Goal: Task Accomplishment & Management: Use online tool/utility

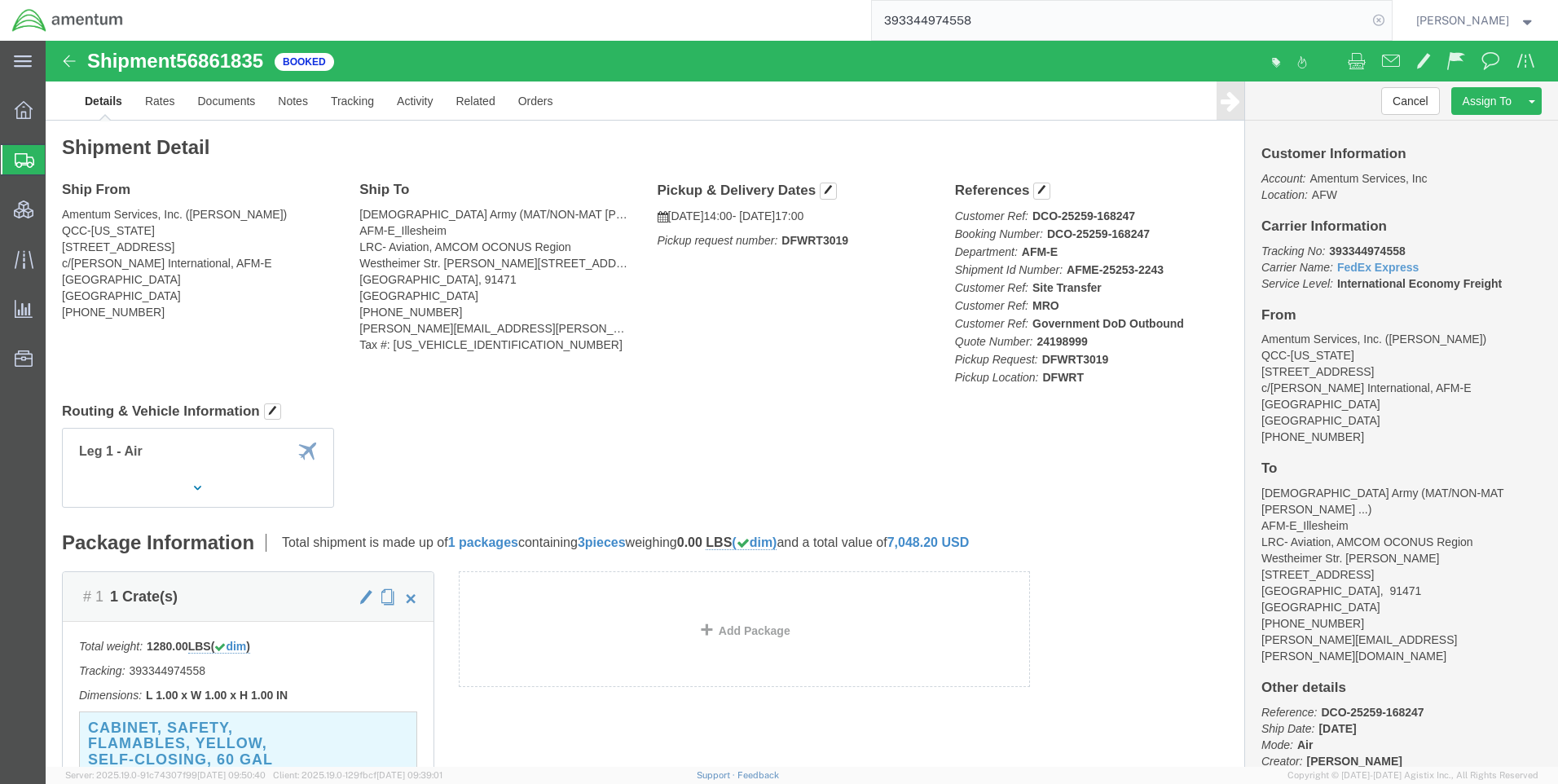
click at [1386, 14] on icon at bounding box center [1379, 20] width 23 height 23
click at [1390, 16] on icon at bounding box center [1379, 20] width 23 height 23
paste input "DCO-25259-168259"
type input "DCO-25259-168259"
click at [1390, 16] on icon at bounding box center [1379, 20] width 23 height 23
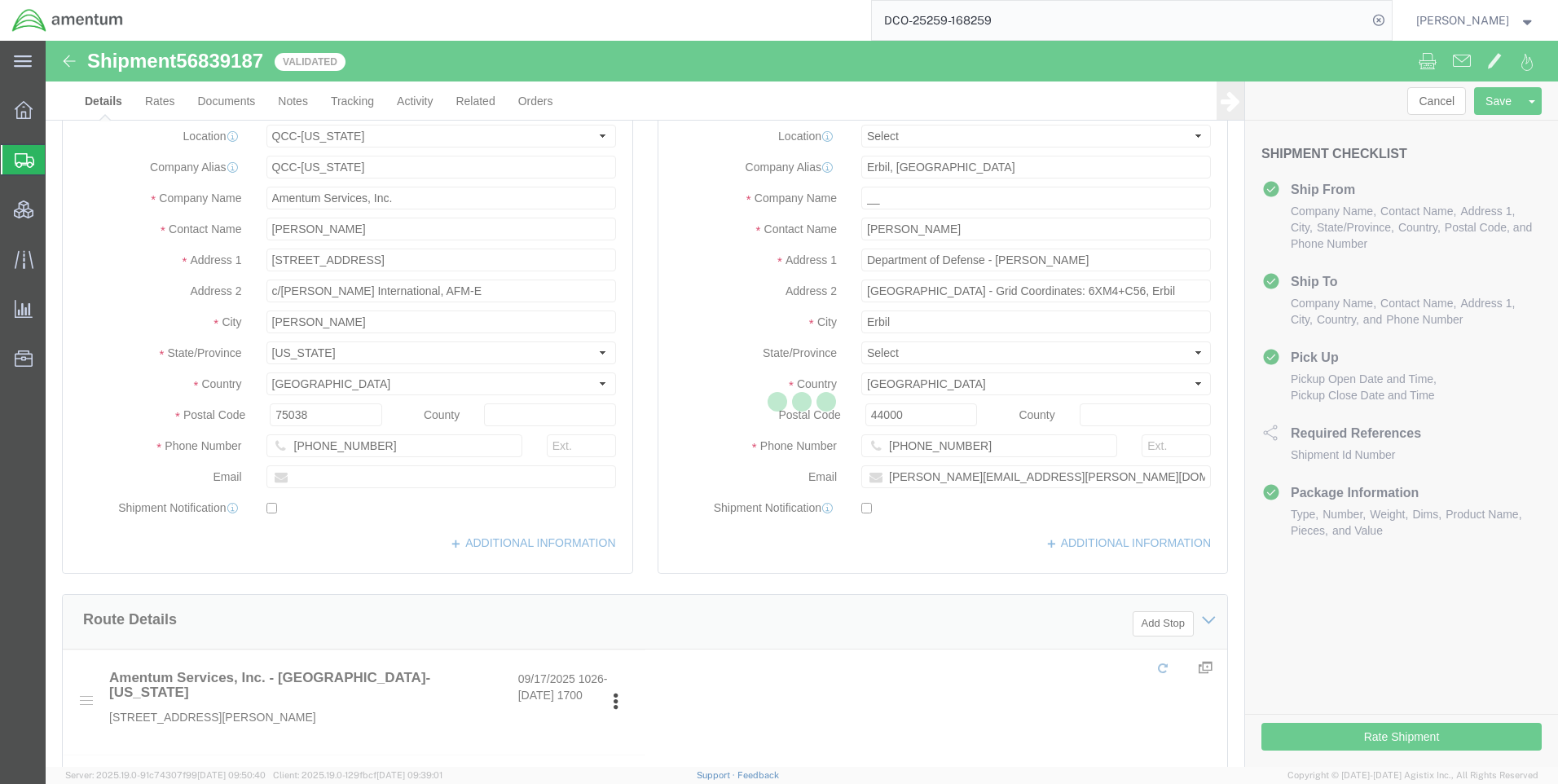
select select "42668"
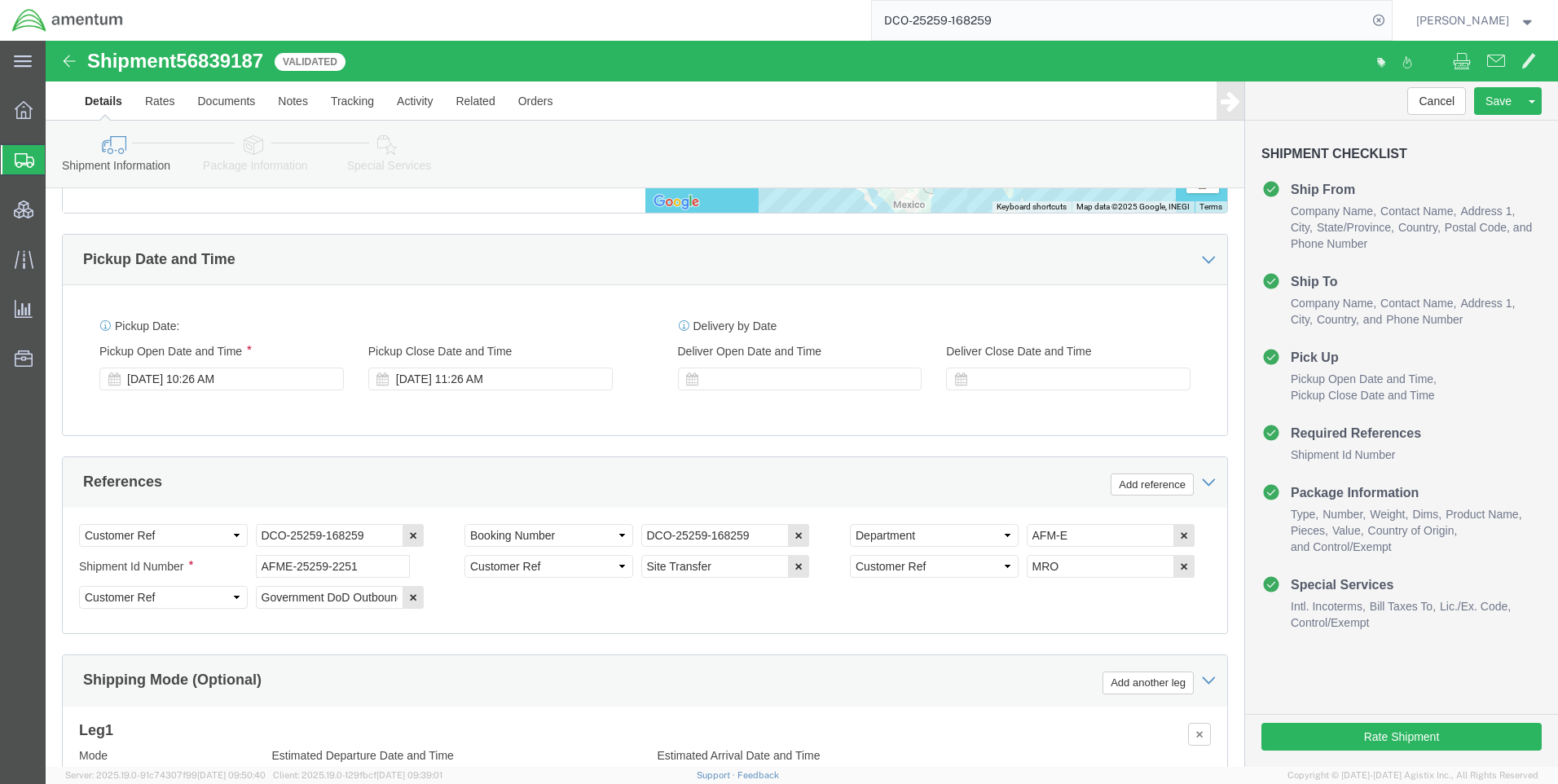
scroll to position [1027, 0]
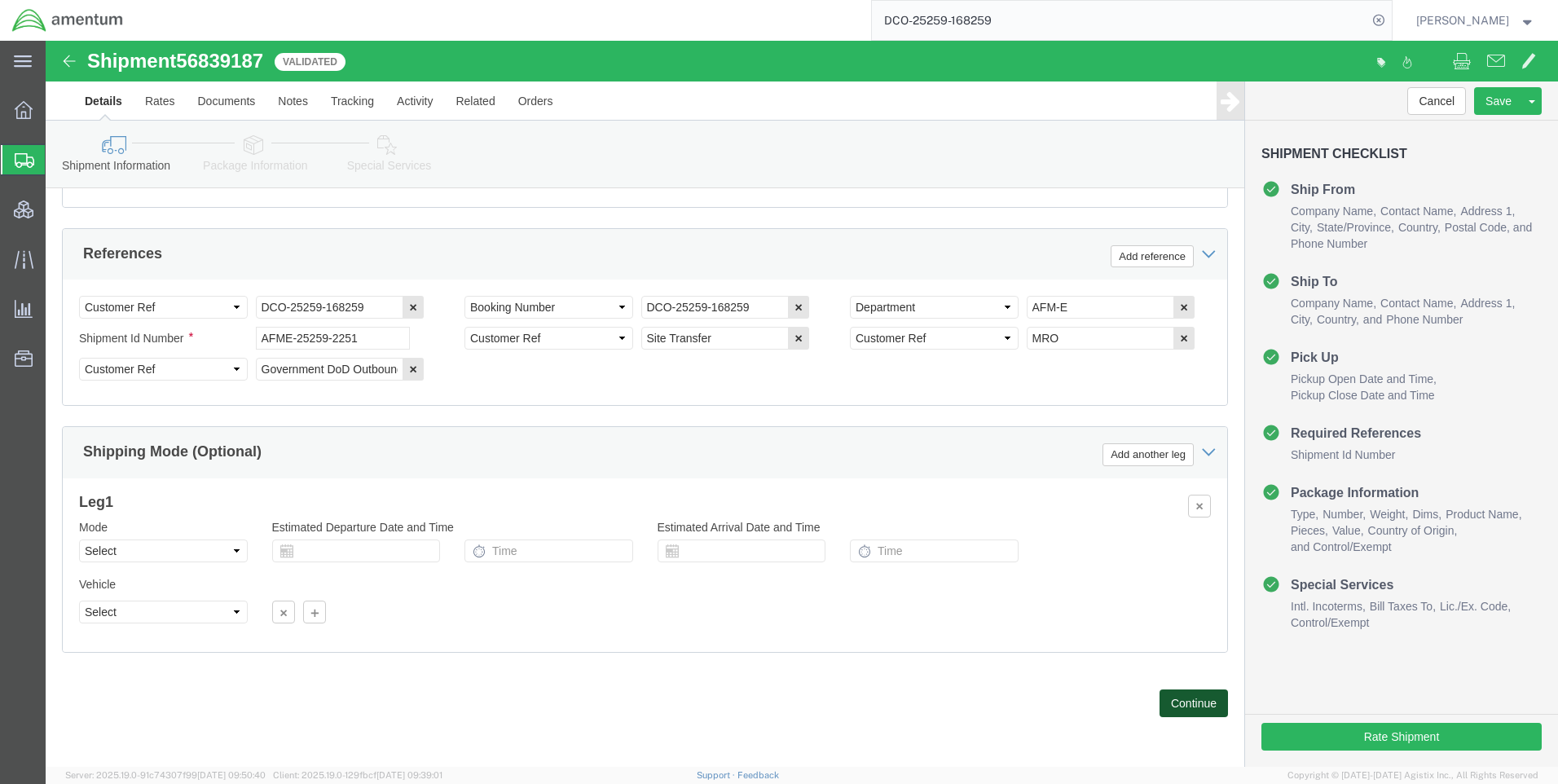
click button "Continue"
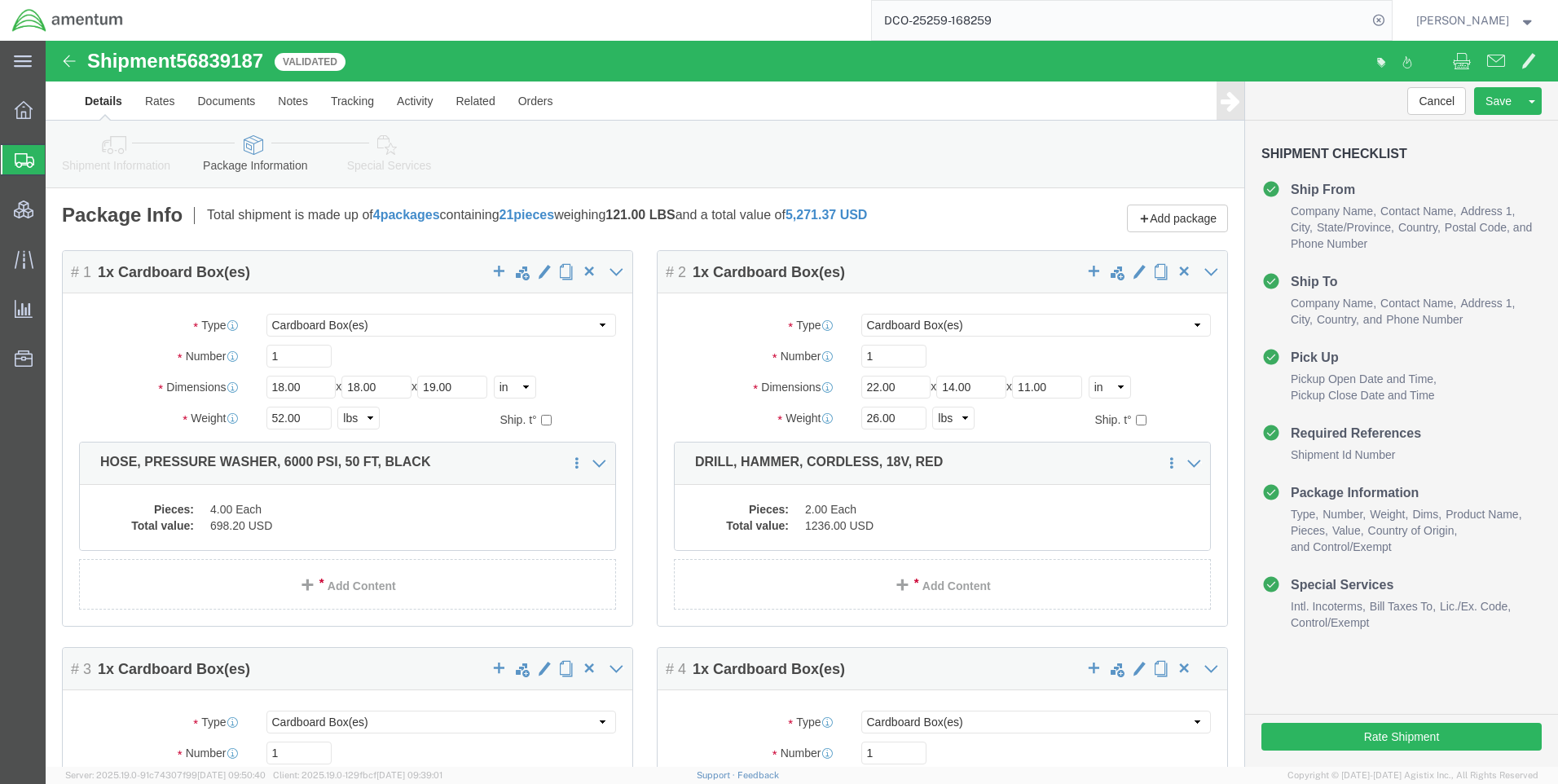
click icon
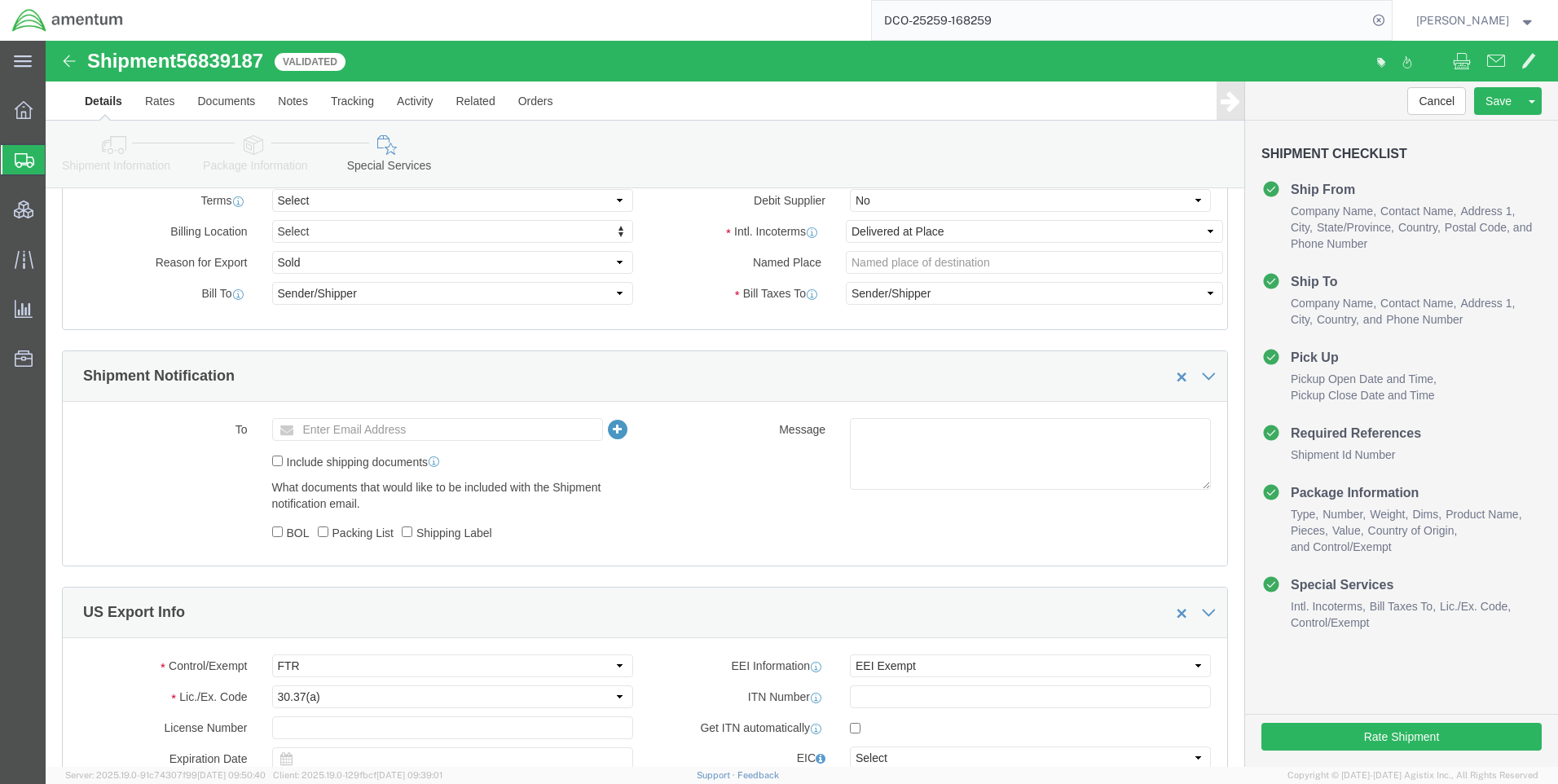
scroll to position [977, 0]
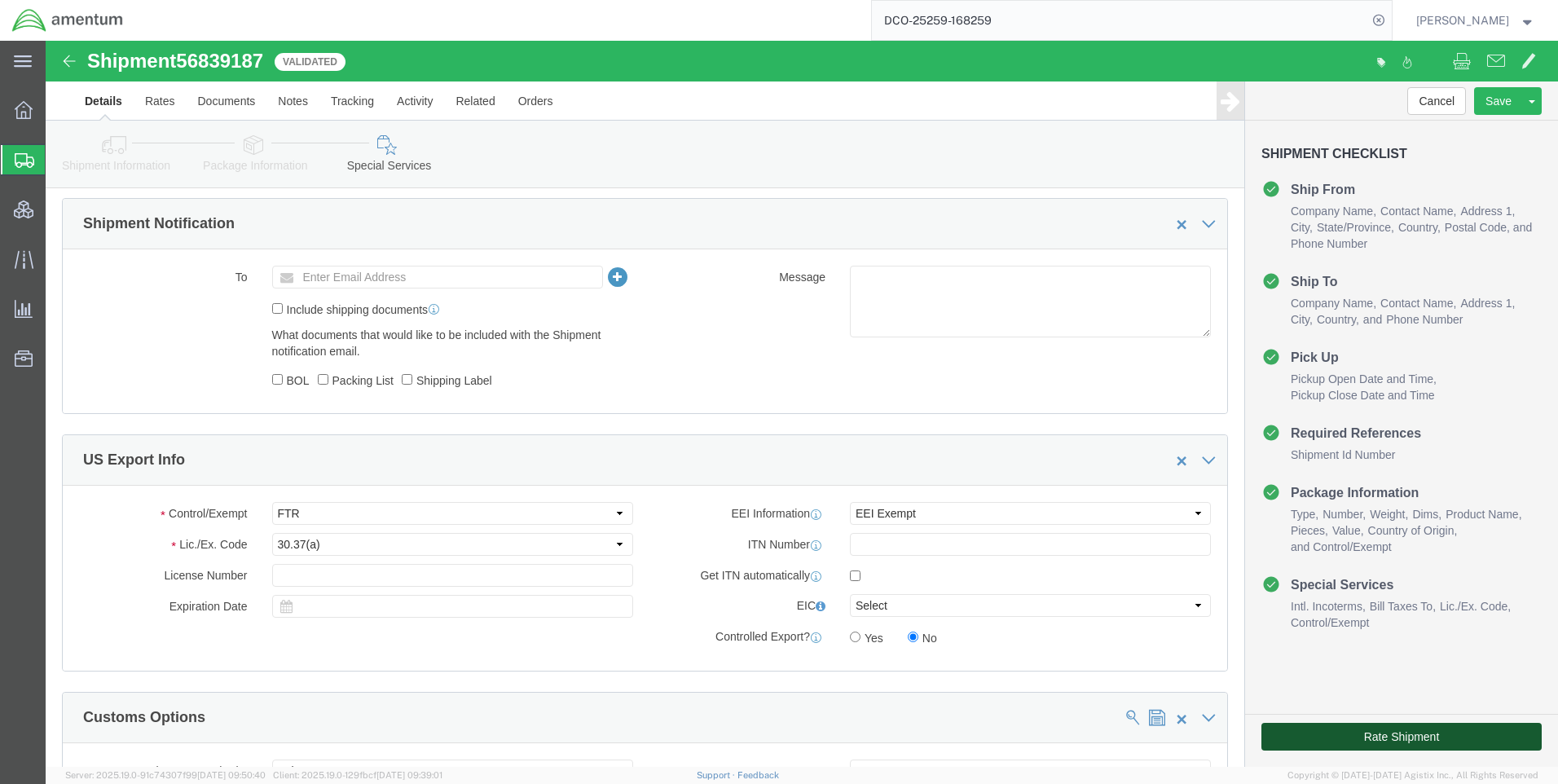
click button "Rate Shipment"
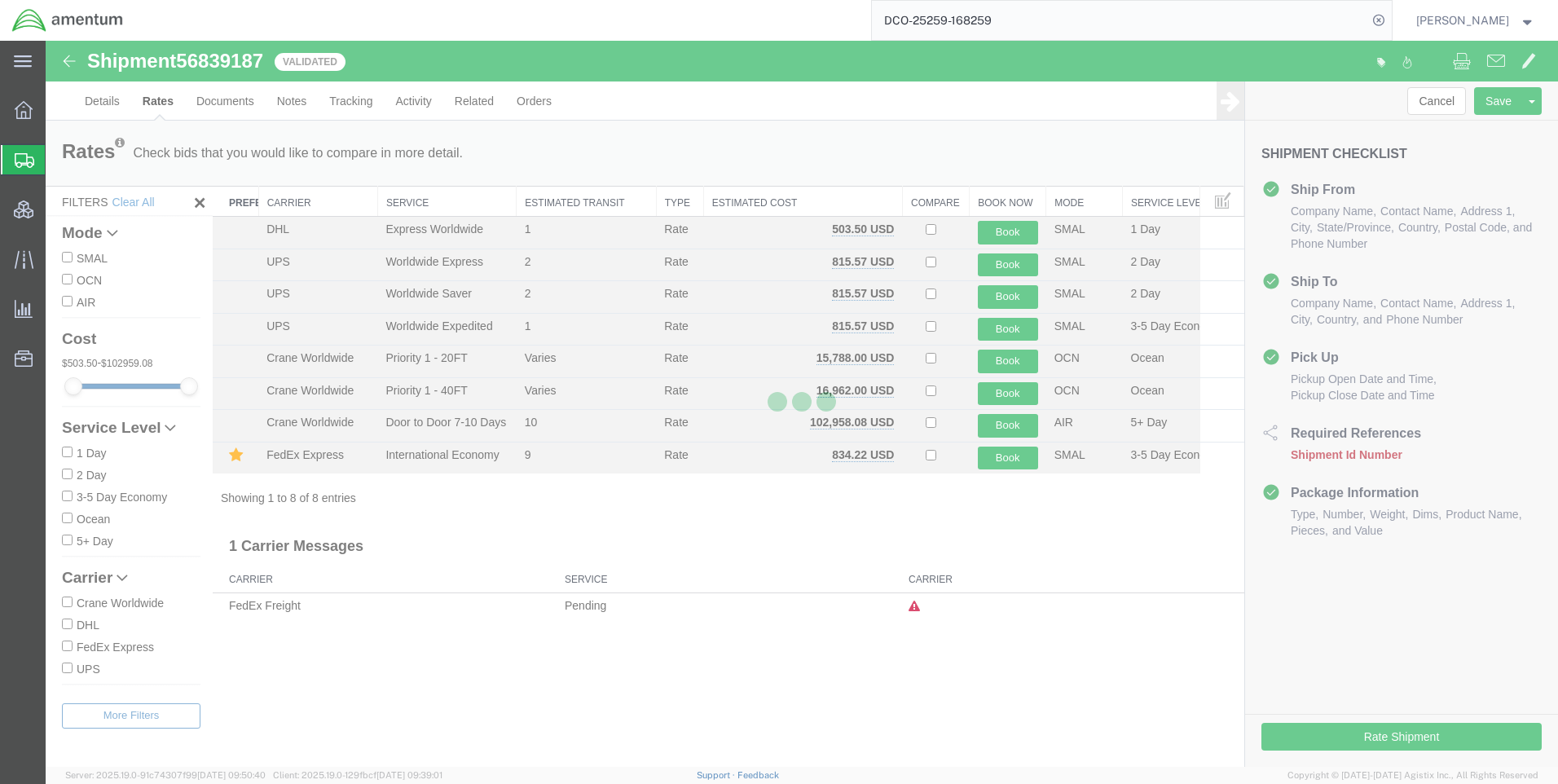
scroll to position [0, 0]
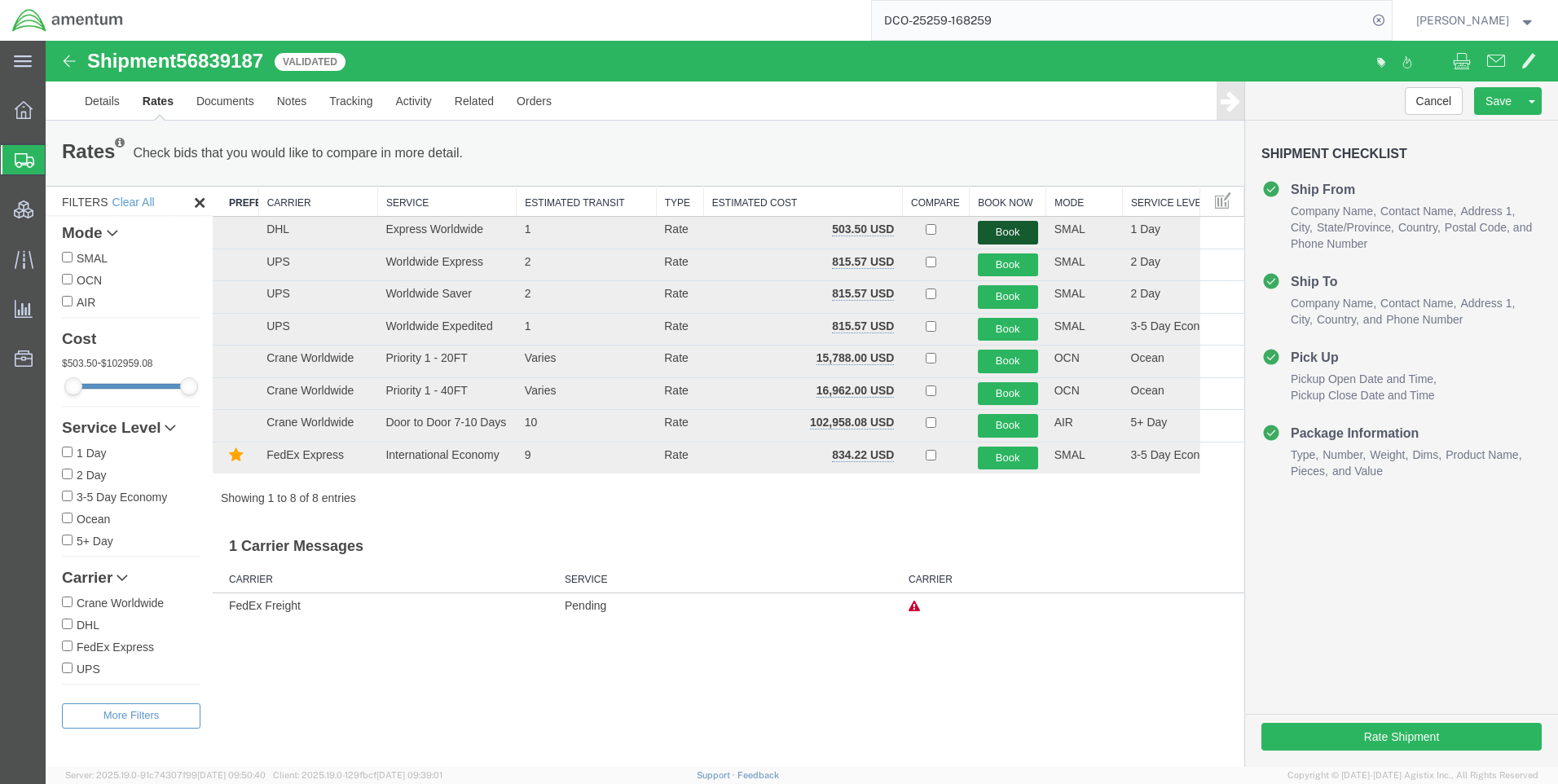
click at [1007, 225] on button "Book" at bounding box center [1008, 232] width 60 height 23
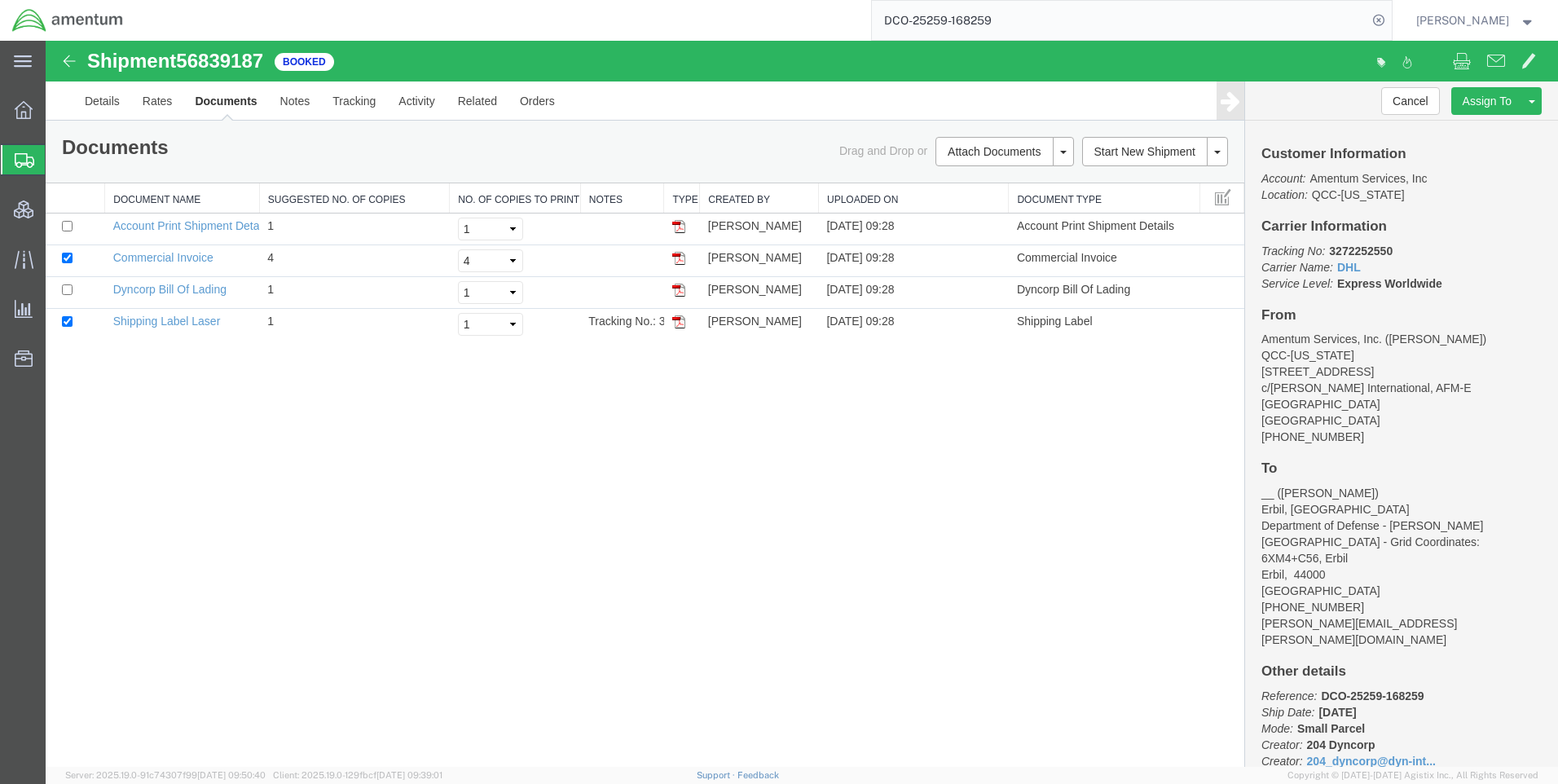
scroll to position [44, 0]
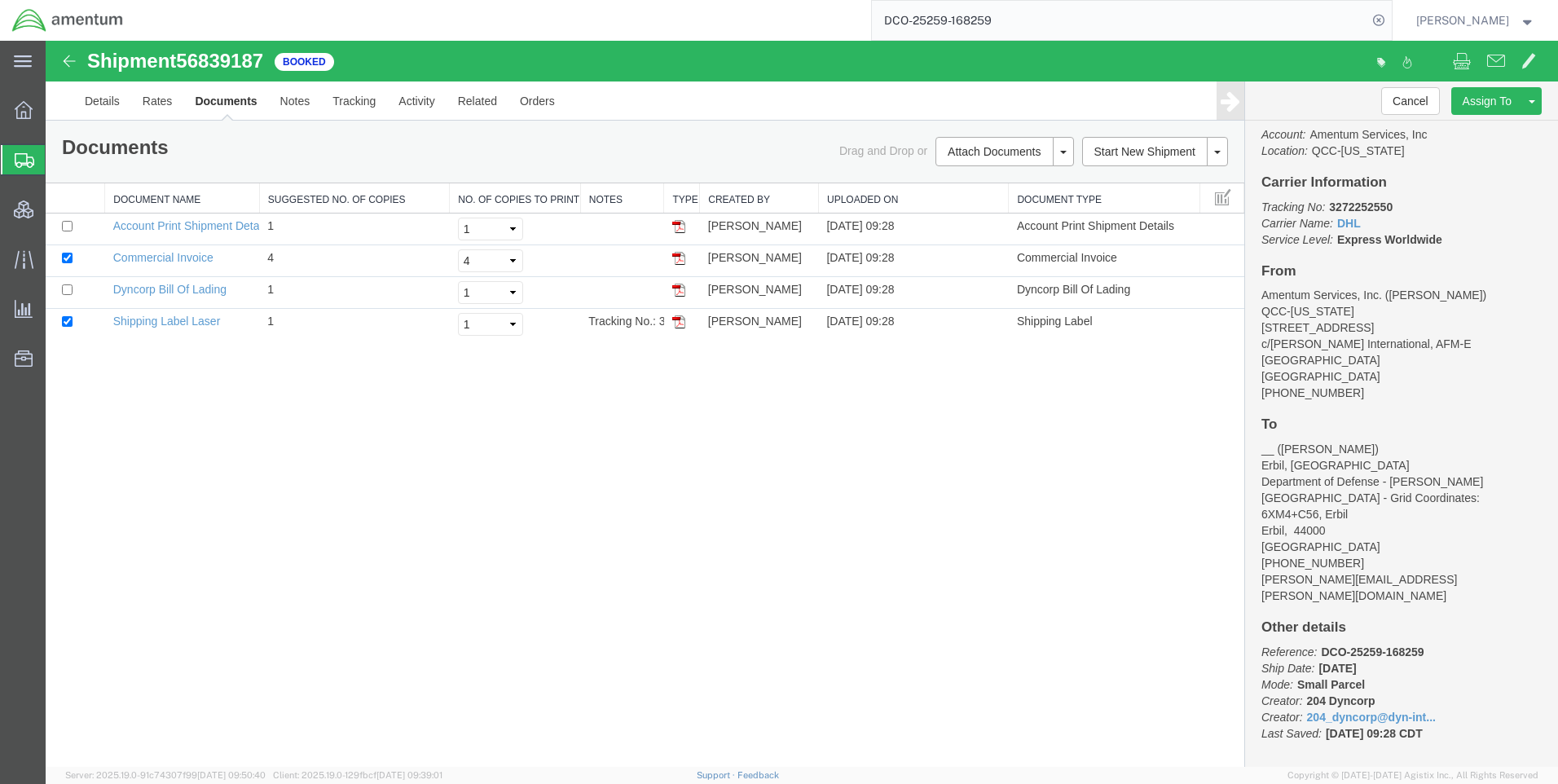
click at [200, 62] on span "56839187" at bounding box center [220, 60] width 87 height 22
copy span "56839187"
click at [153, 107] on link "Rates" at bounding box center [158, 101] width 53 height 39
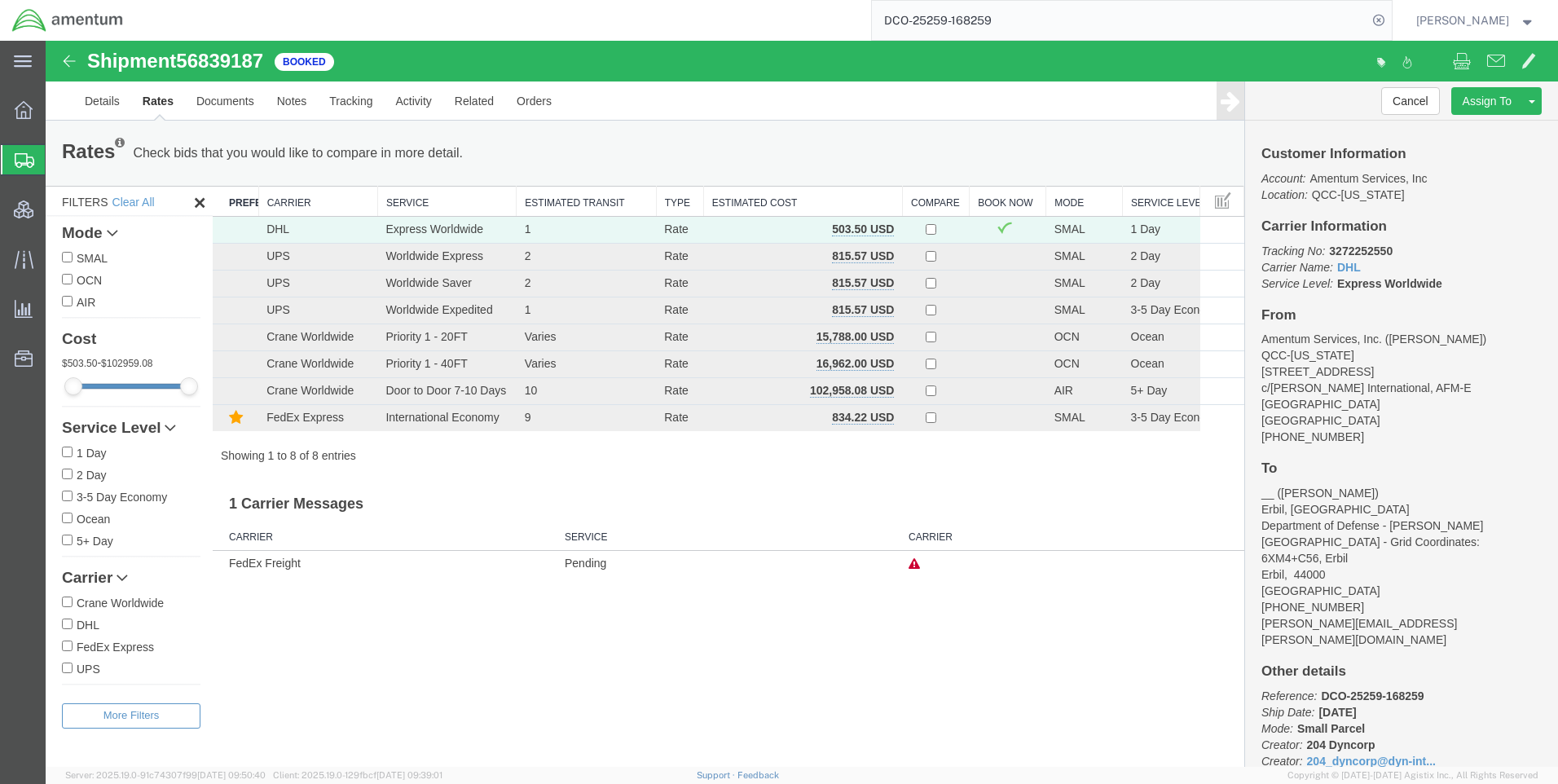
click at [1360, 246] on b "3272252550" at bounding box center [1361, 250] width 64 height 13
copy b "3272252550"
click at [1390, 19] on icon at bounding box center [1379, 20] width 23 height 23
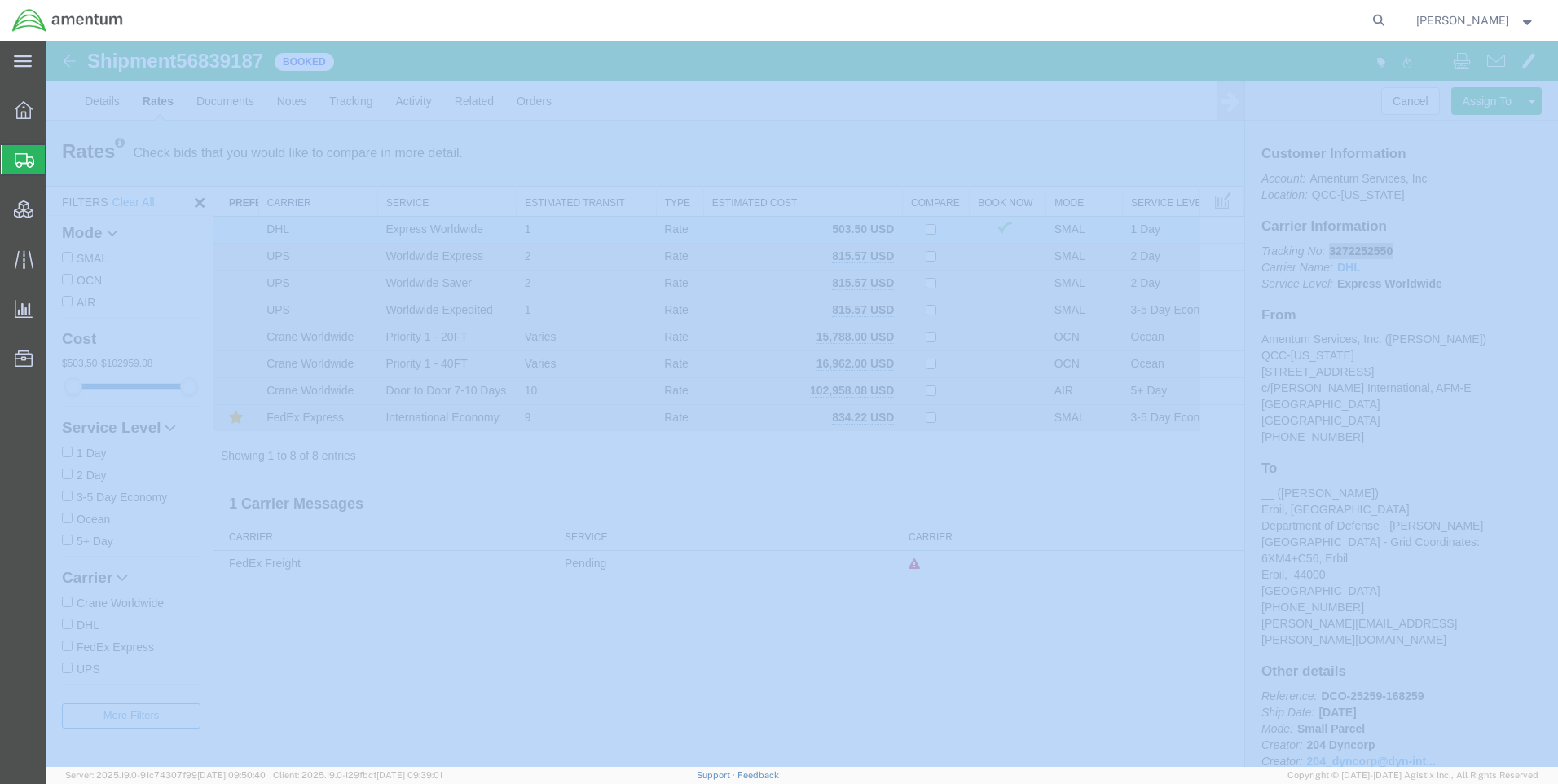
click at [1390, 19] on icon at bounding box center [1379, 20] width 23 height 23
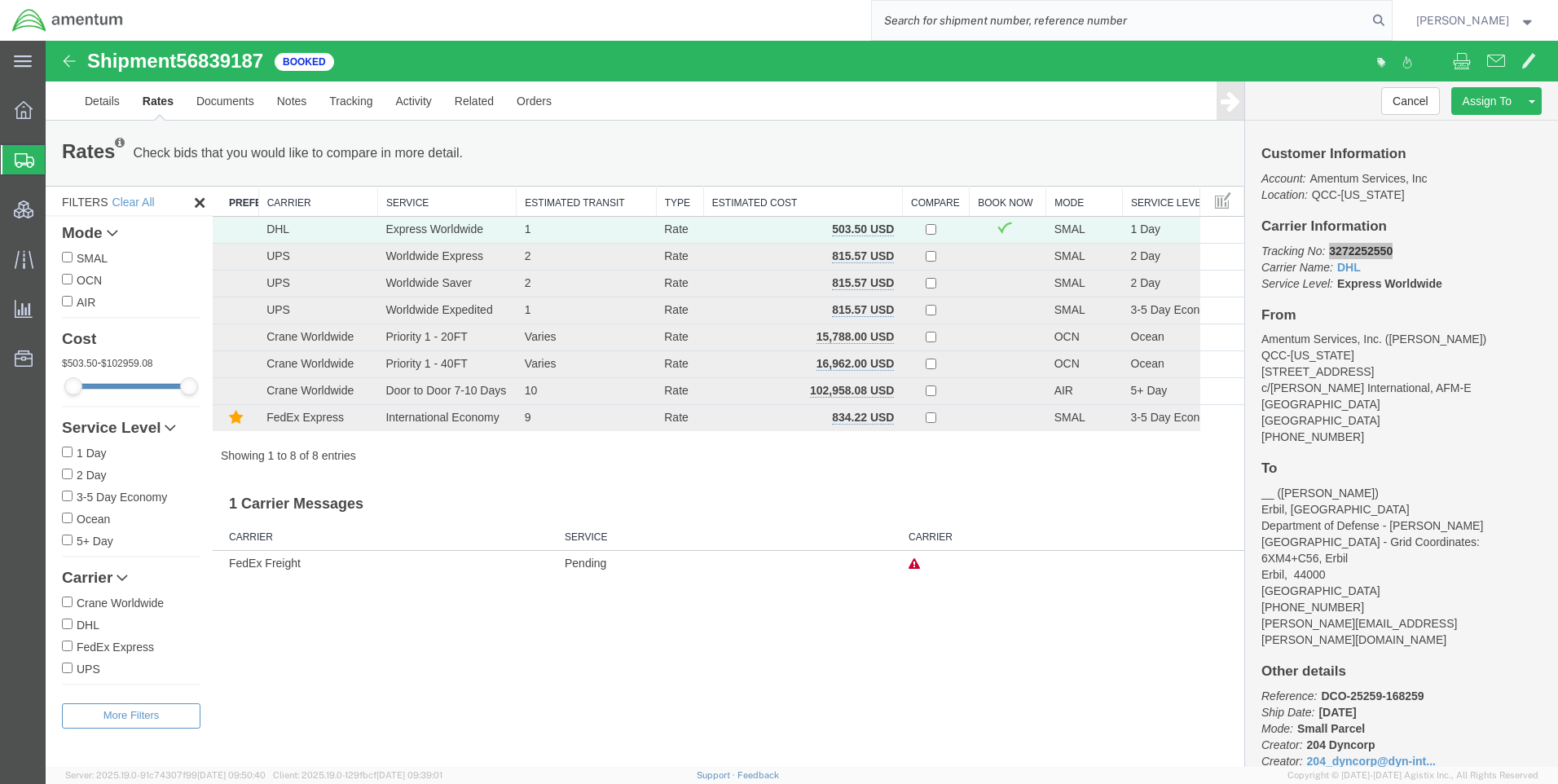
paste input "DCO-25265-168473"
type input "DCO-25265-168473"
click at [1388, 18] on icon at bounding box center [1379, 20] width 23 height 23
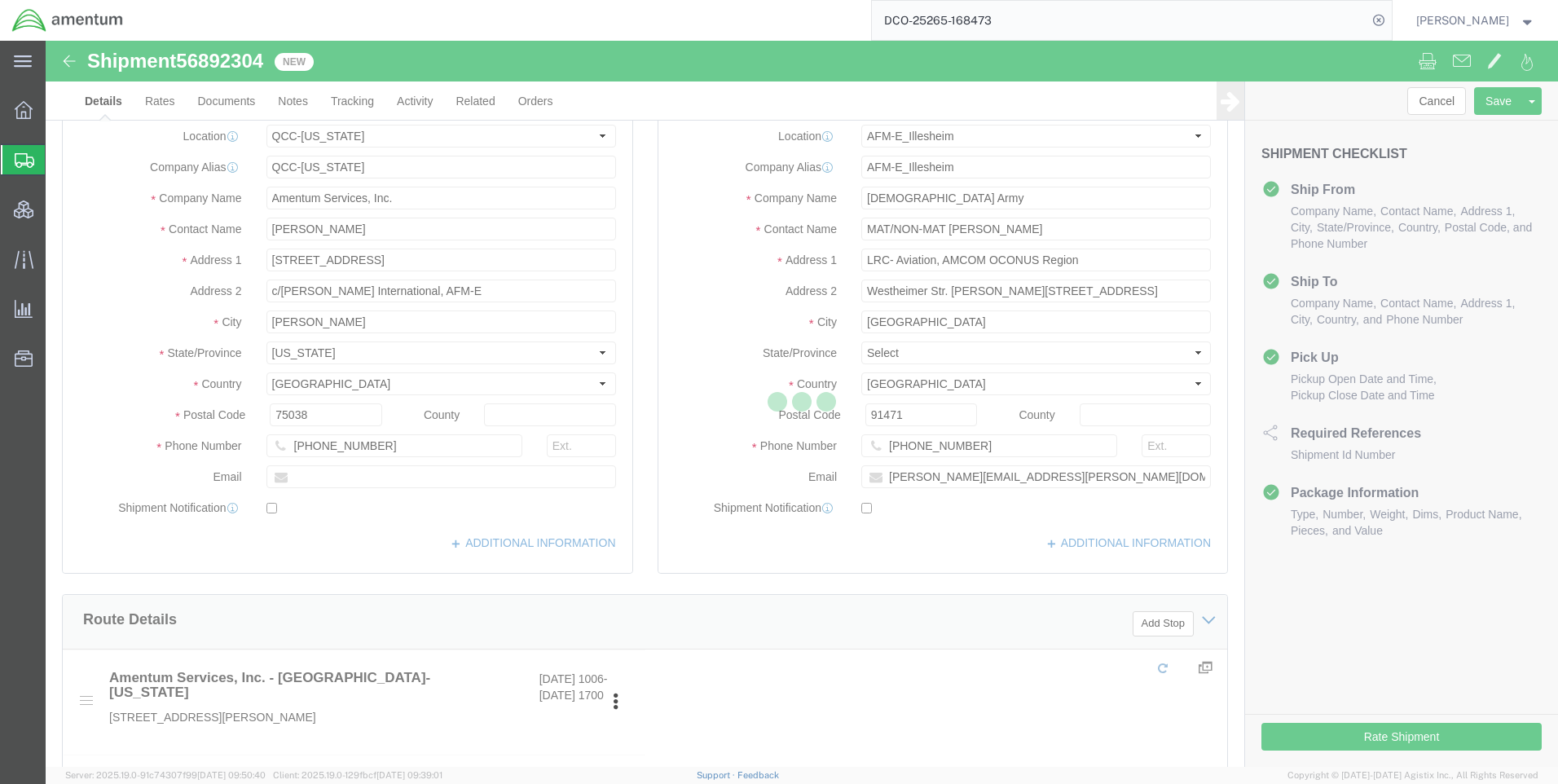
select select "42668"
select select "42637"
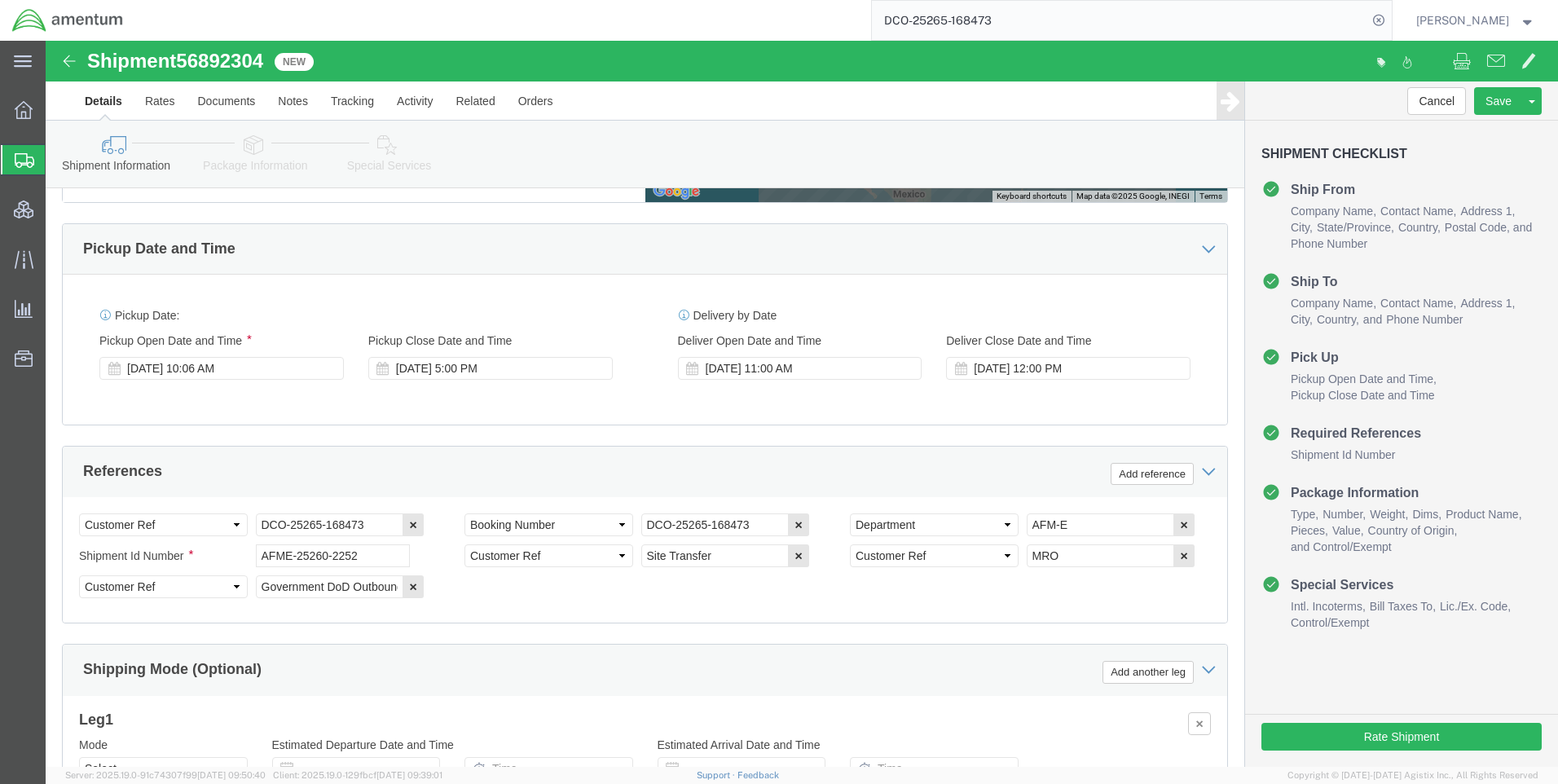
scroll to position [815, 0]
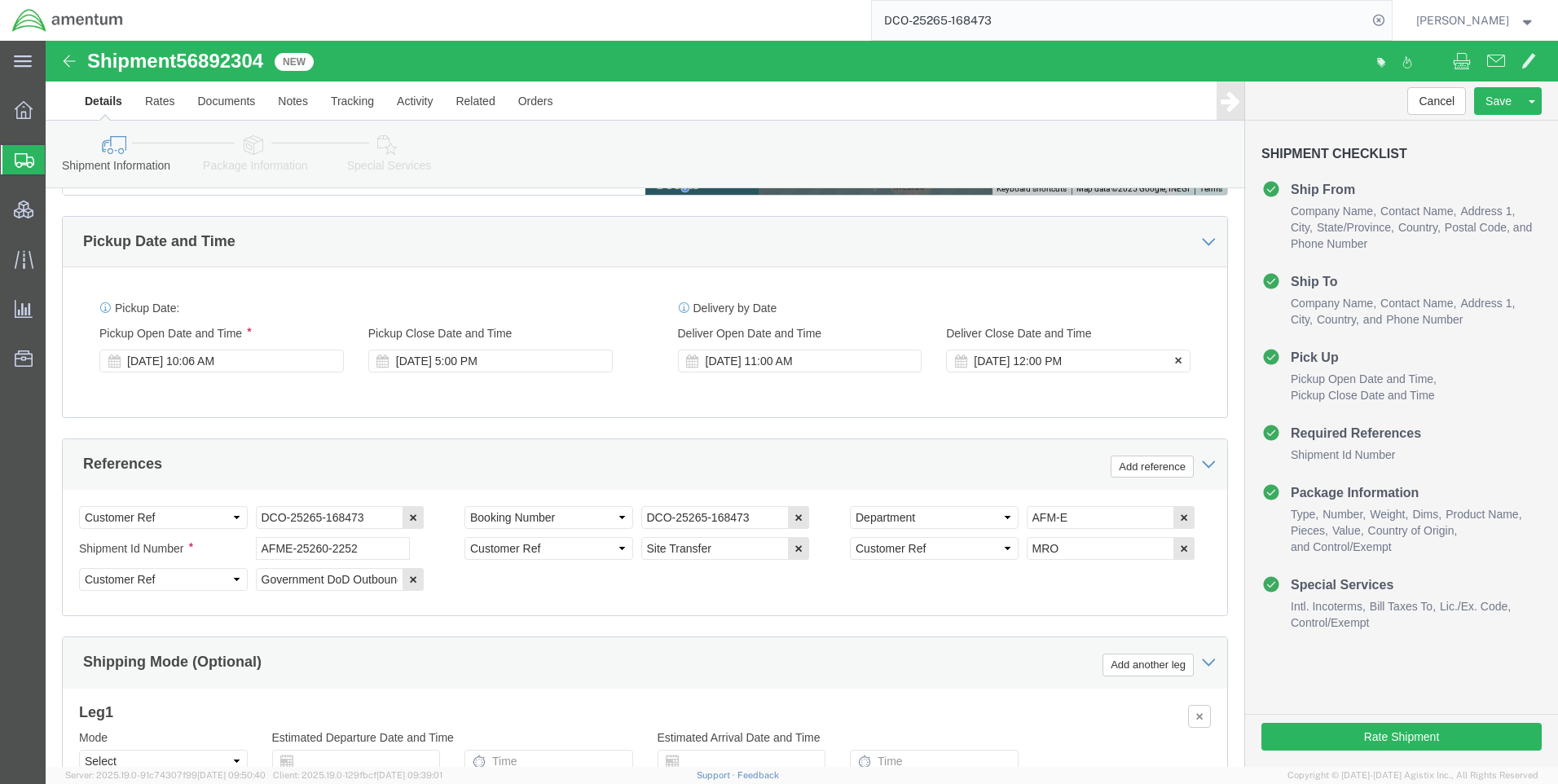
drag, startPoint x: 858, startPoint y: 313, endPoint x: 896, endPoint y: 331, distance: 42.0
click button
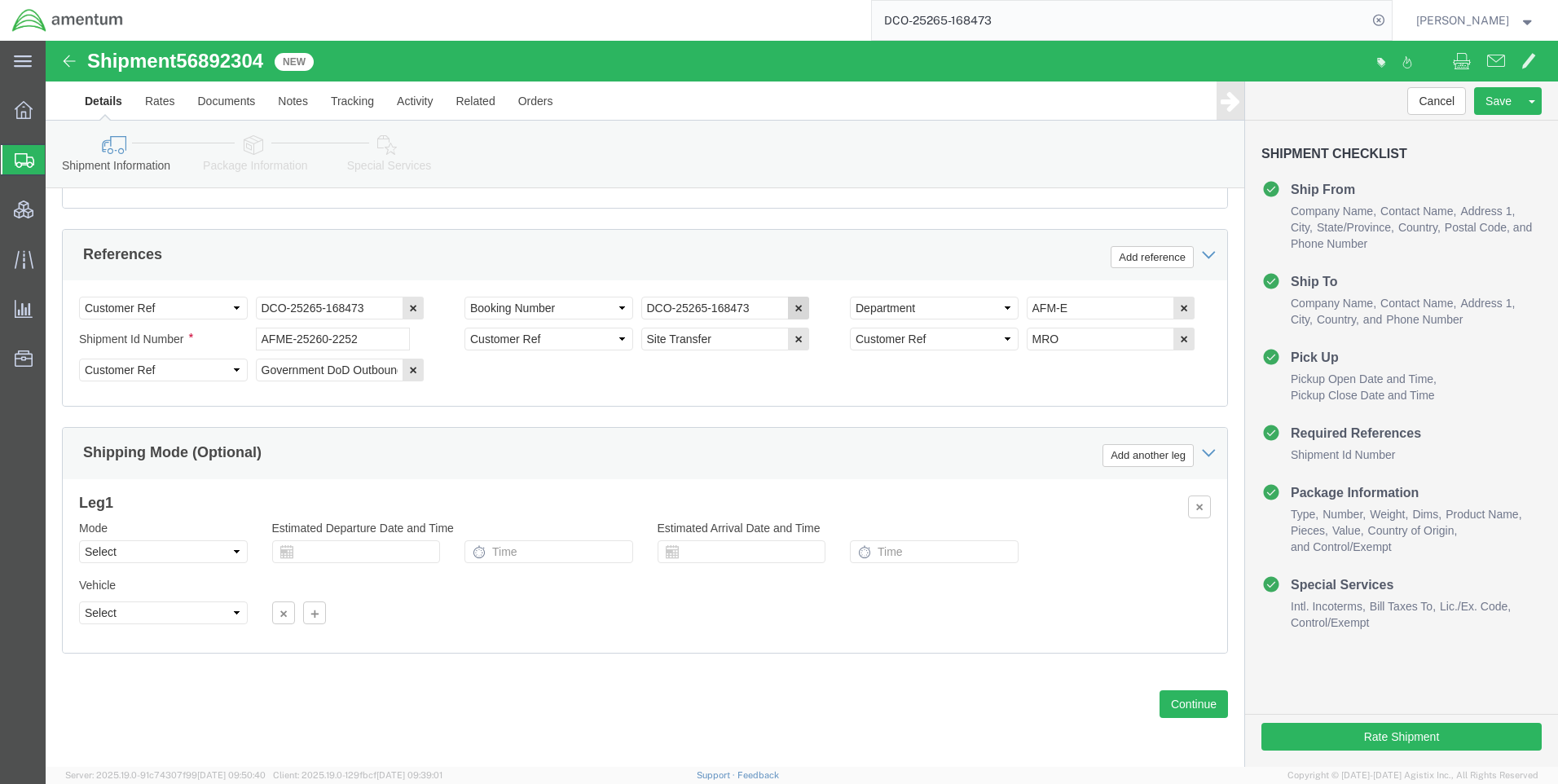
scroll to position [1027, 0]
click button "Continue"
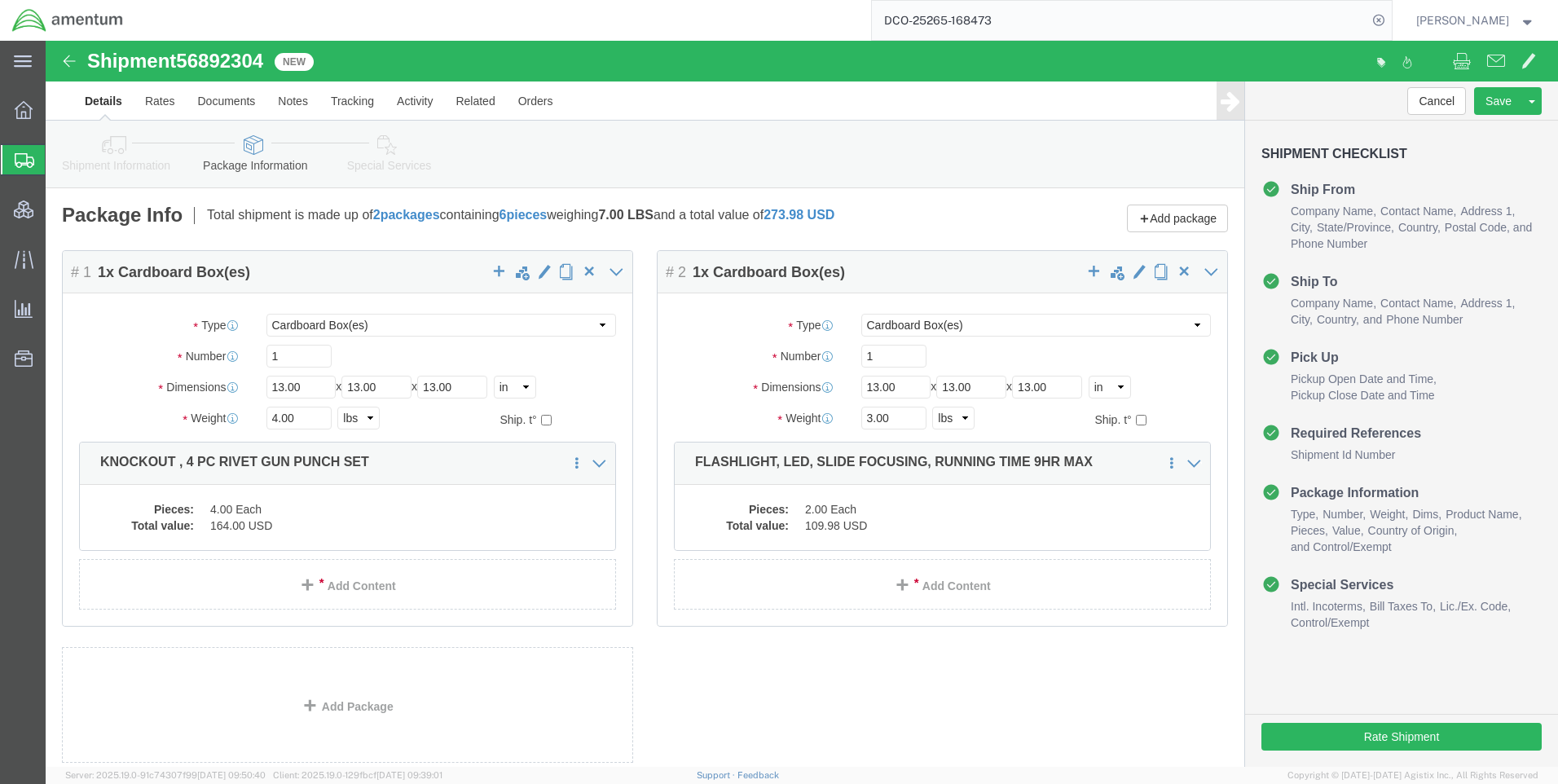
scroll to position [102, 0]
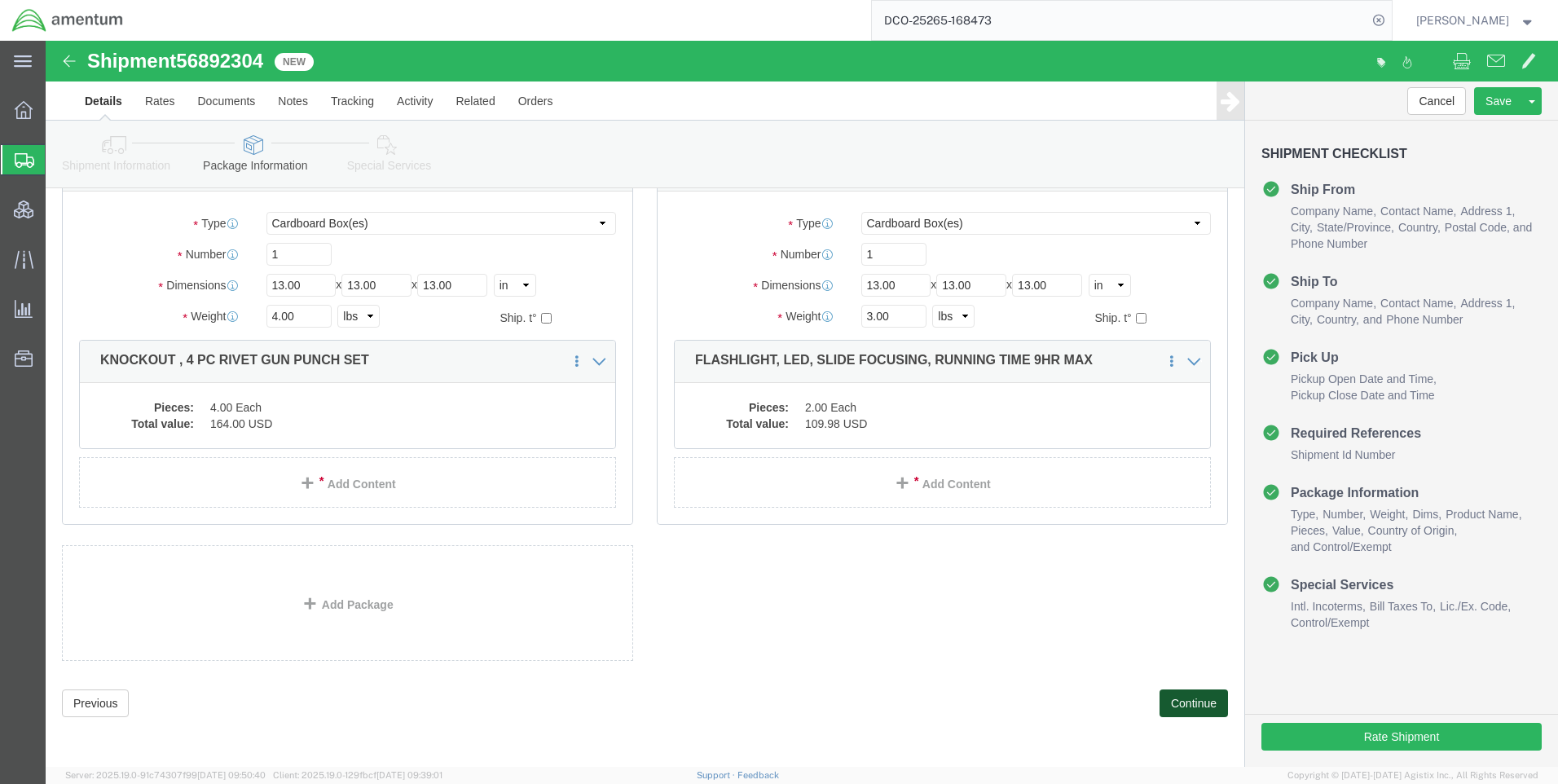
click button "Continue"
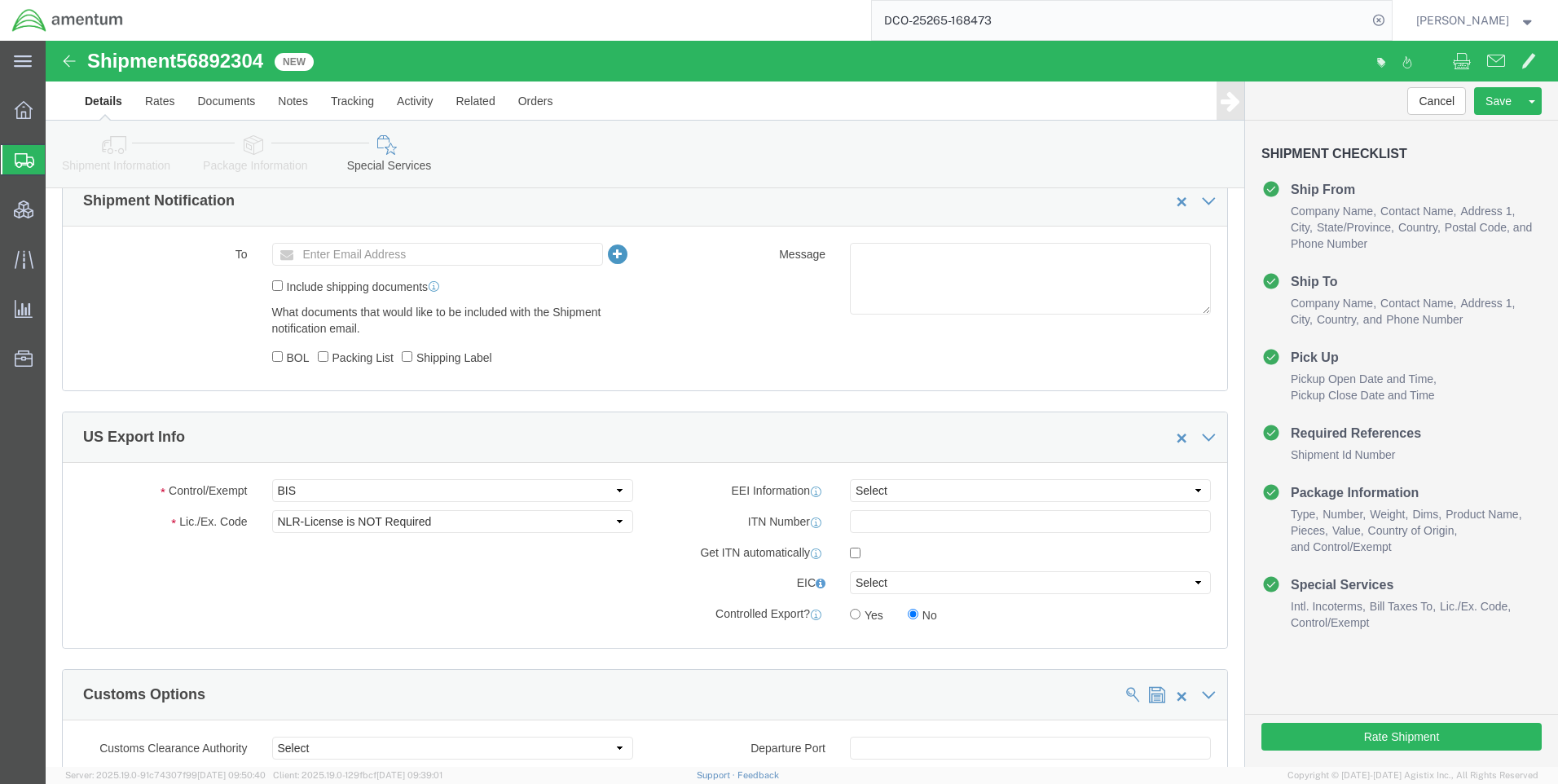
scroll to position [1079, 0]
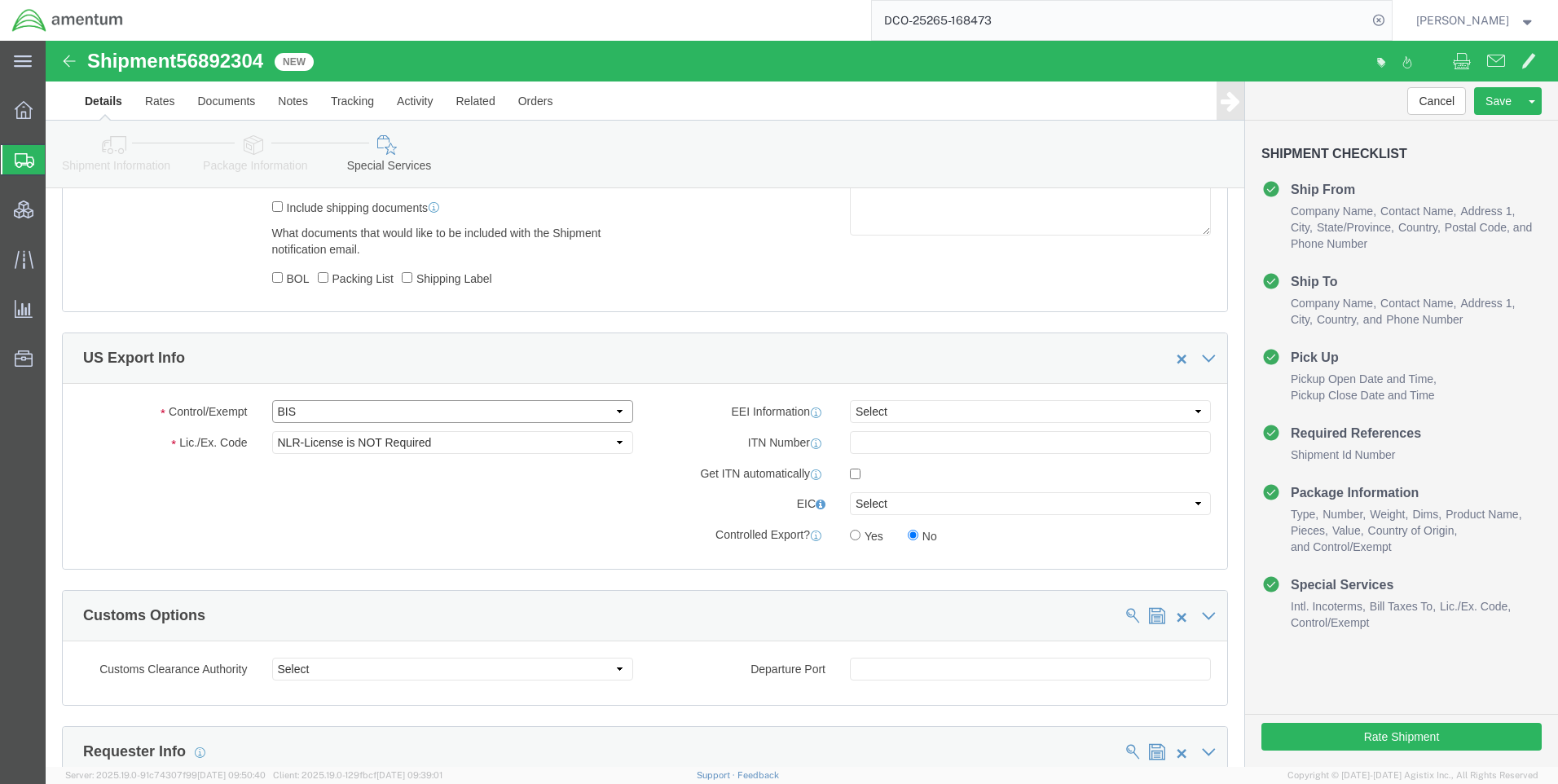
click select "Select ATF BIS DEA EPA FDA FTR ITAR OFAC Other (OPA)"
select select "FTR"
click select "Select ATF BIS DEA EPA FDA FTR ITAR OFAC Other (OPA)"
click div "Control/Exempt Select ATF BIS DEA EPA FDA FTR ITAR OFAC Other (OPA) Lic./Ex. Co…"
click select "Select 30.2(d)(2) 30.36 30.37(a) 30.37(f) 30.37(g) 30.37(h) 30.37(i) 30.37(j) 3…"
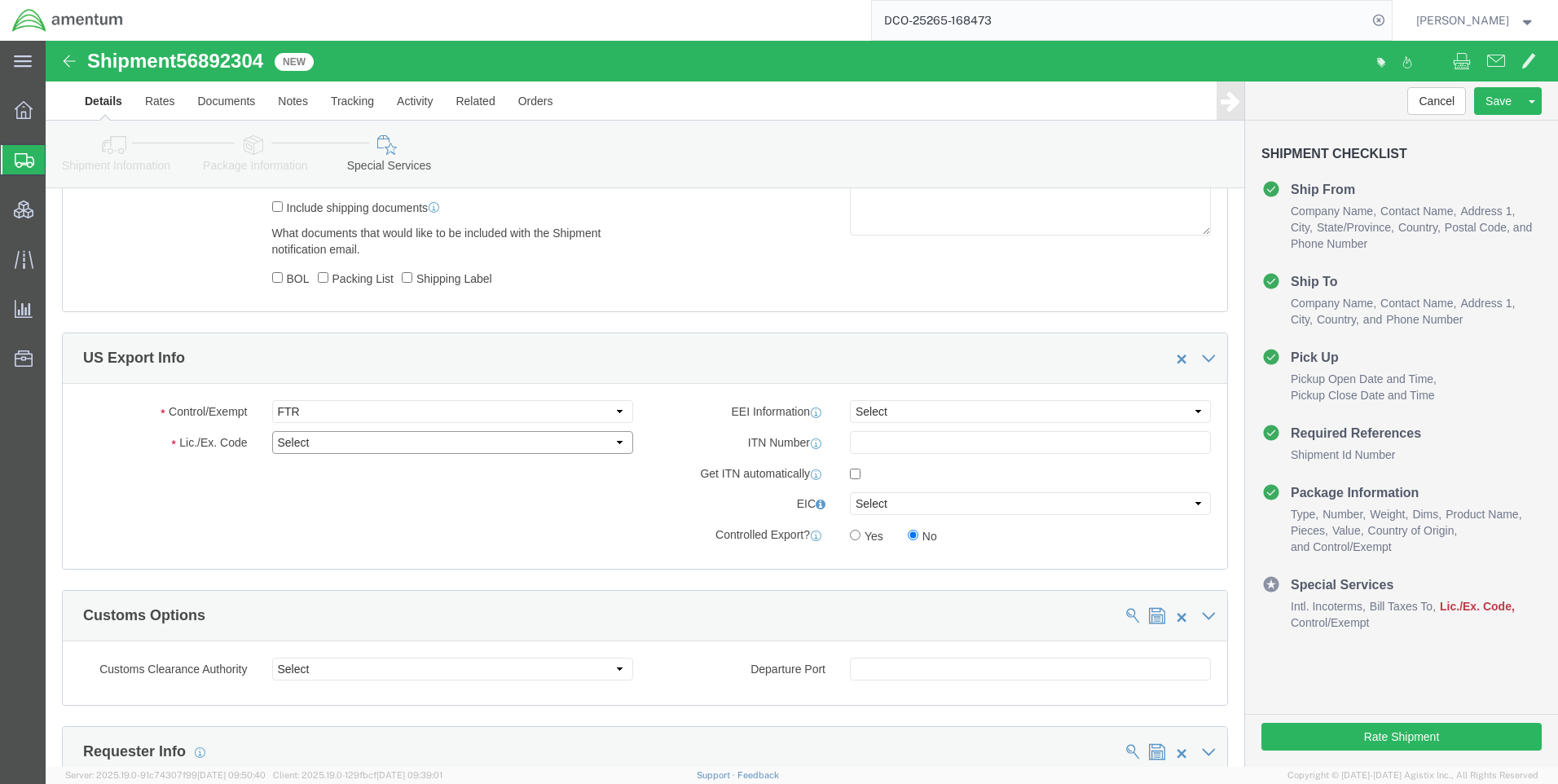
select select "30.37(a)"
click select "Select 30.2(d)(2) 30.36 30.37(a) 30.37(f) 30.37(g) 30.37(h) 30.37(i) 30.37(j) 3…"
click select "Select AES-Direct EEI Carrier File EEI EEI Exempt"
select select "EXEM"
click select "Select AES-Direct EEI Carrier File EEI EEI Exempt"
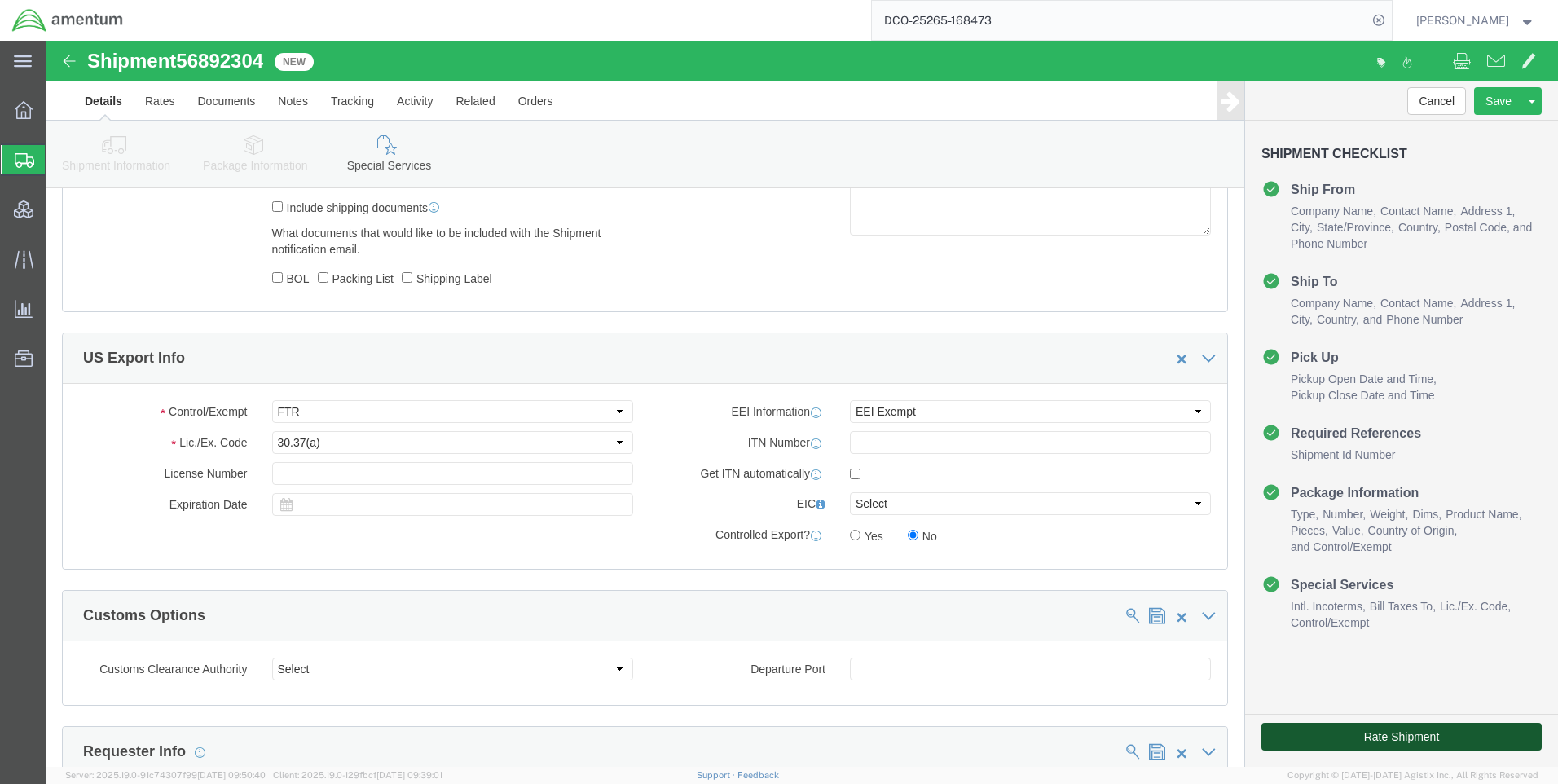
click button "Rate Shipment"
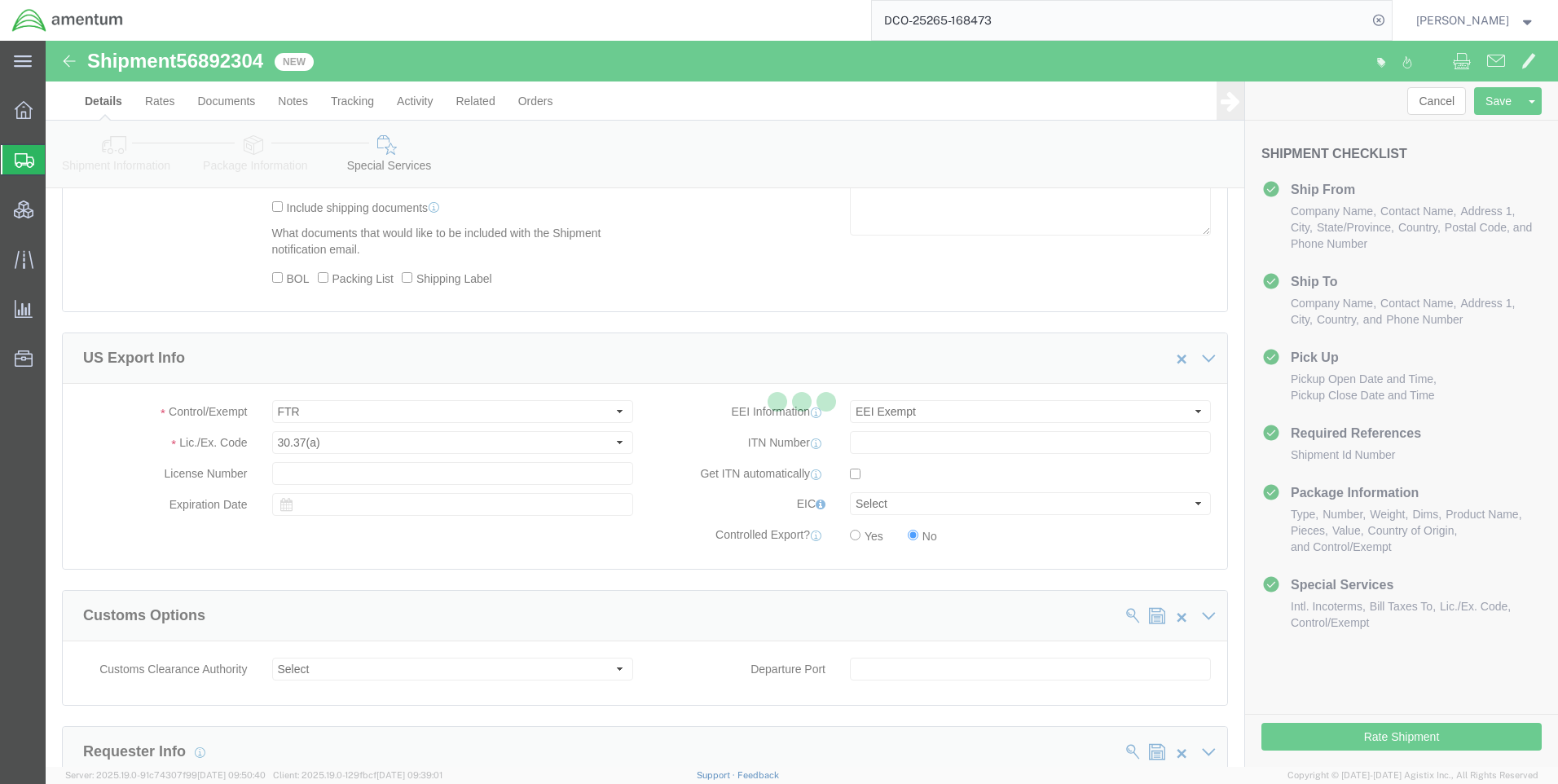
select select "42668"
select select "42637"
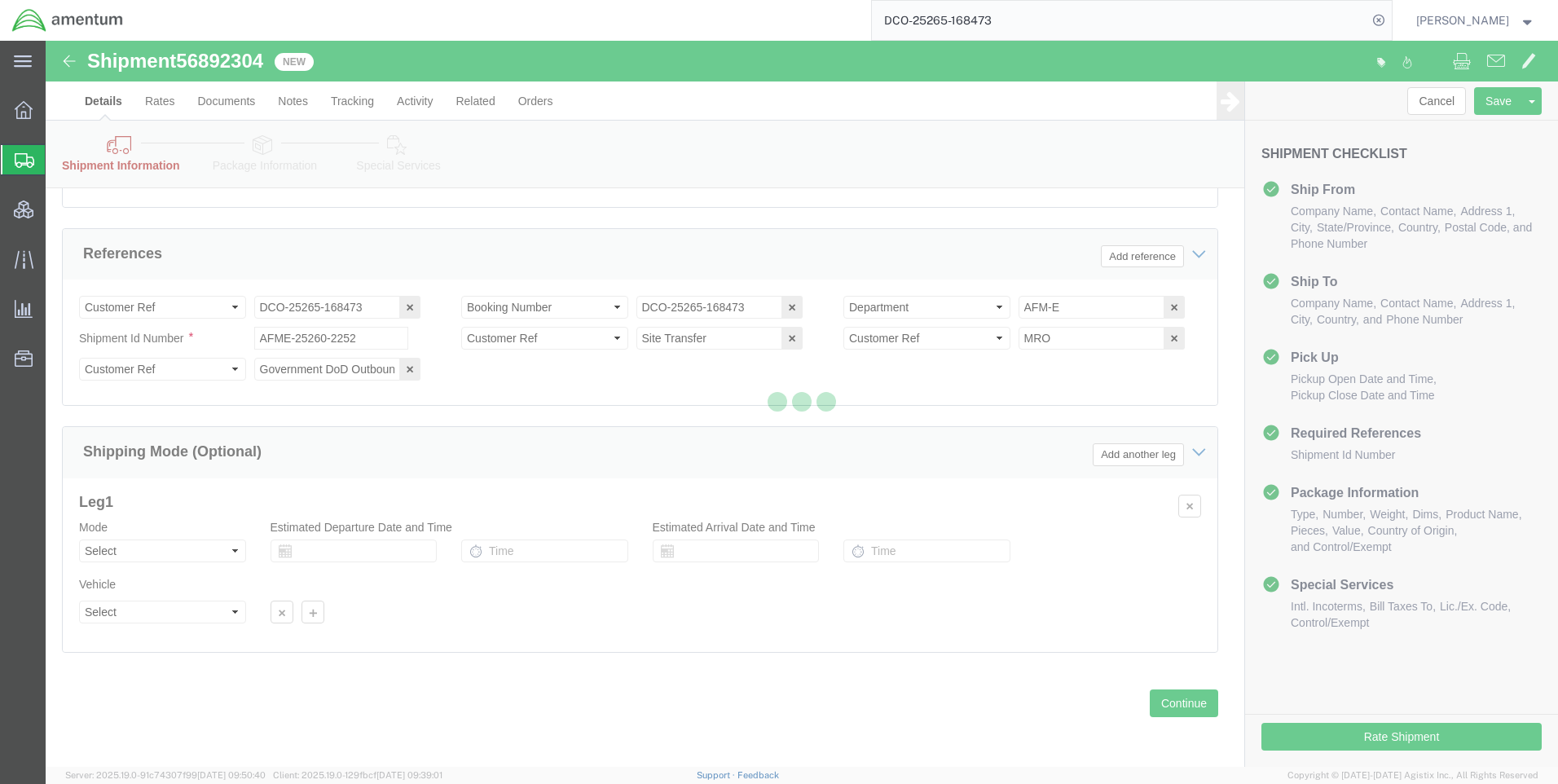
scroll to position [1027, 0]
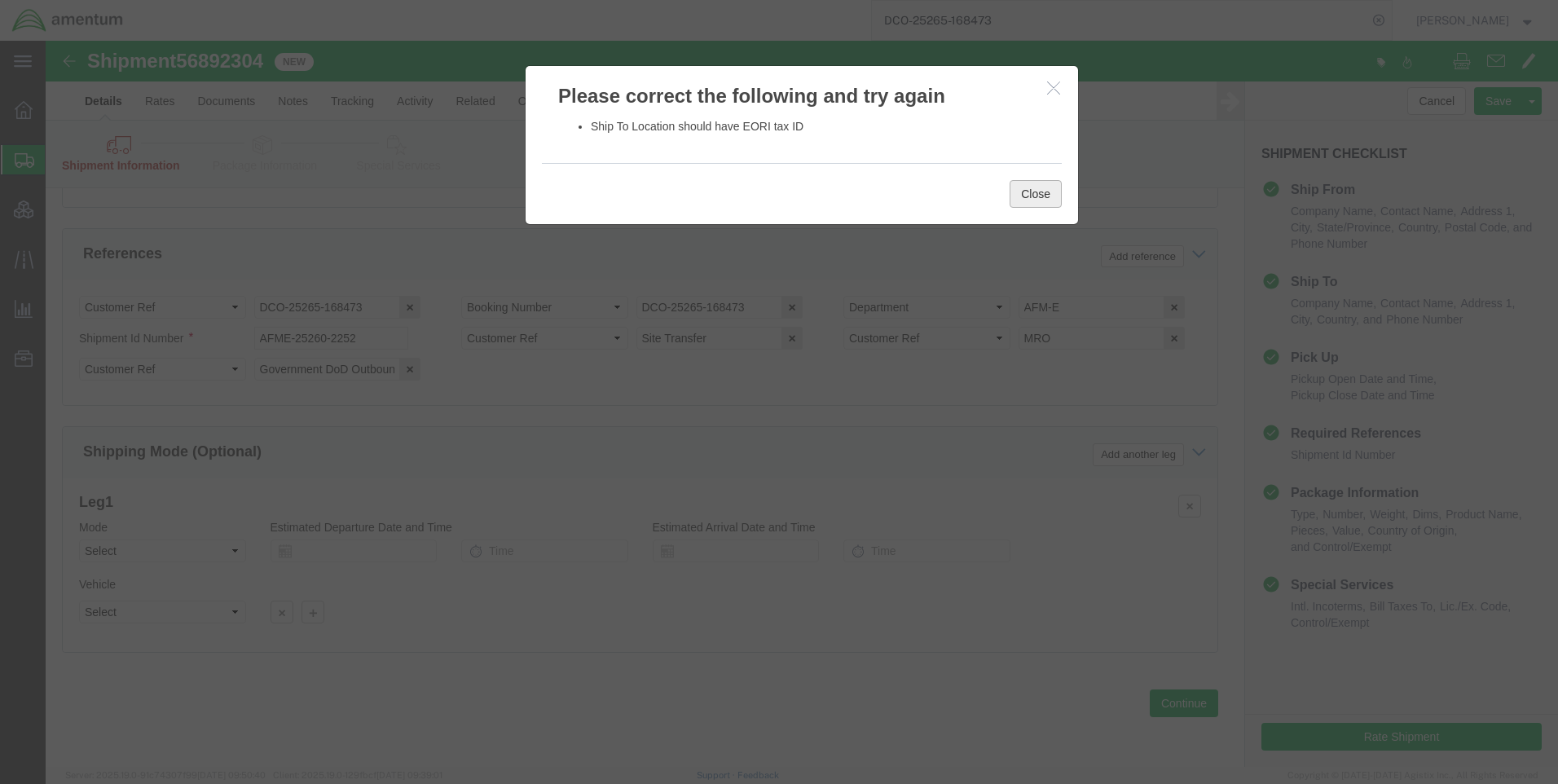
click button "Close"
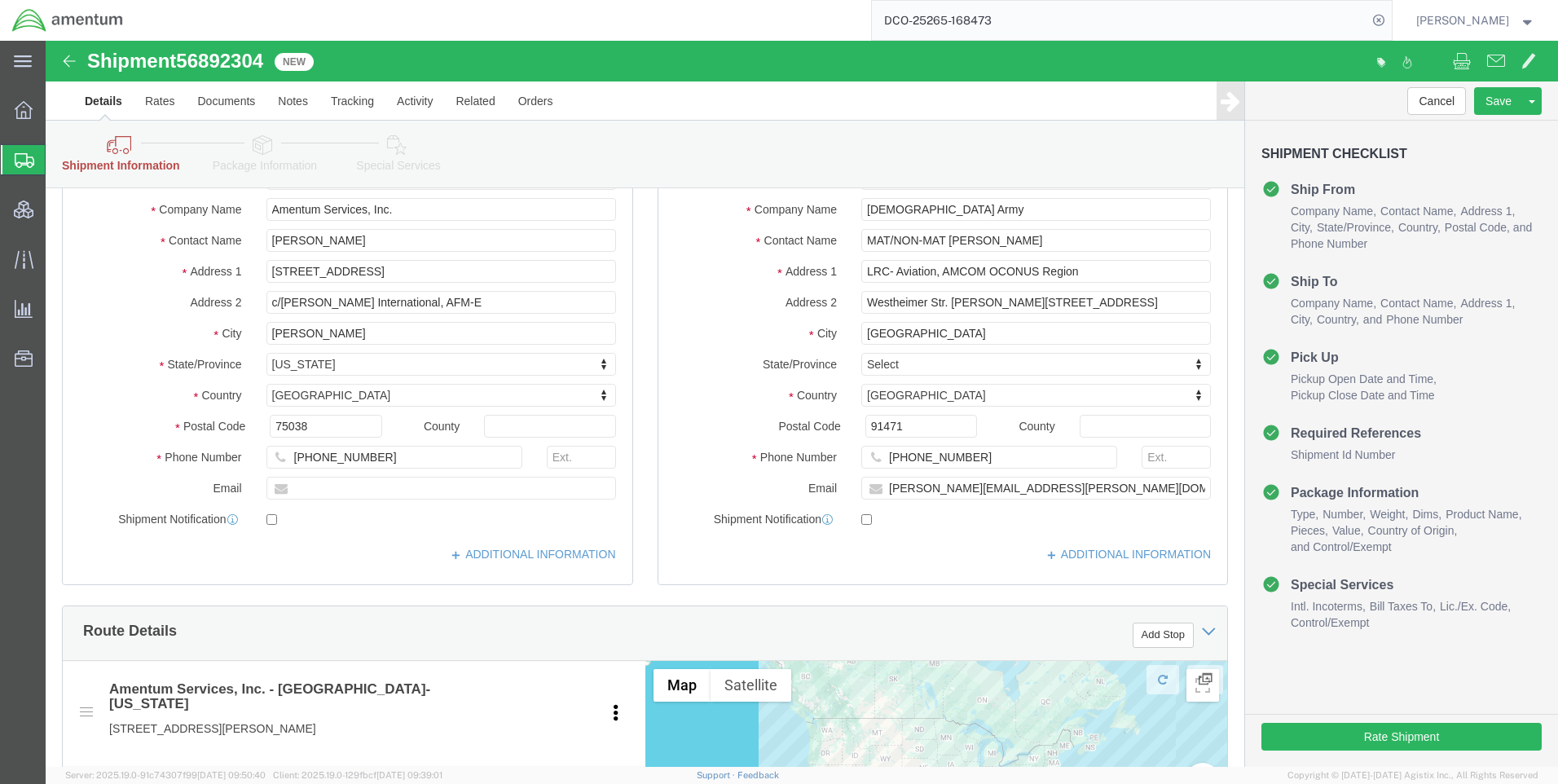
scroll to position [294, 0]
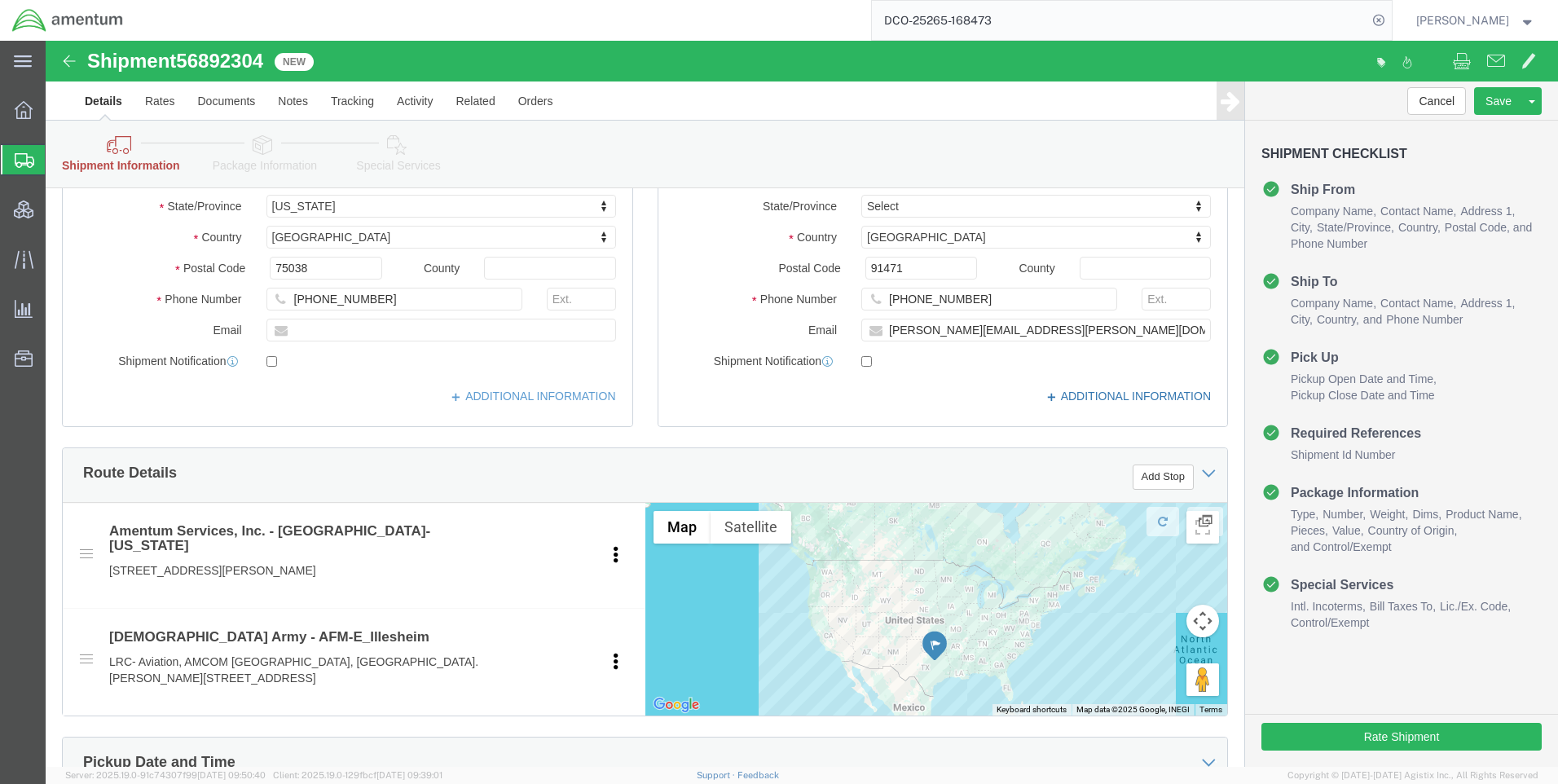
click icon
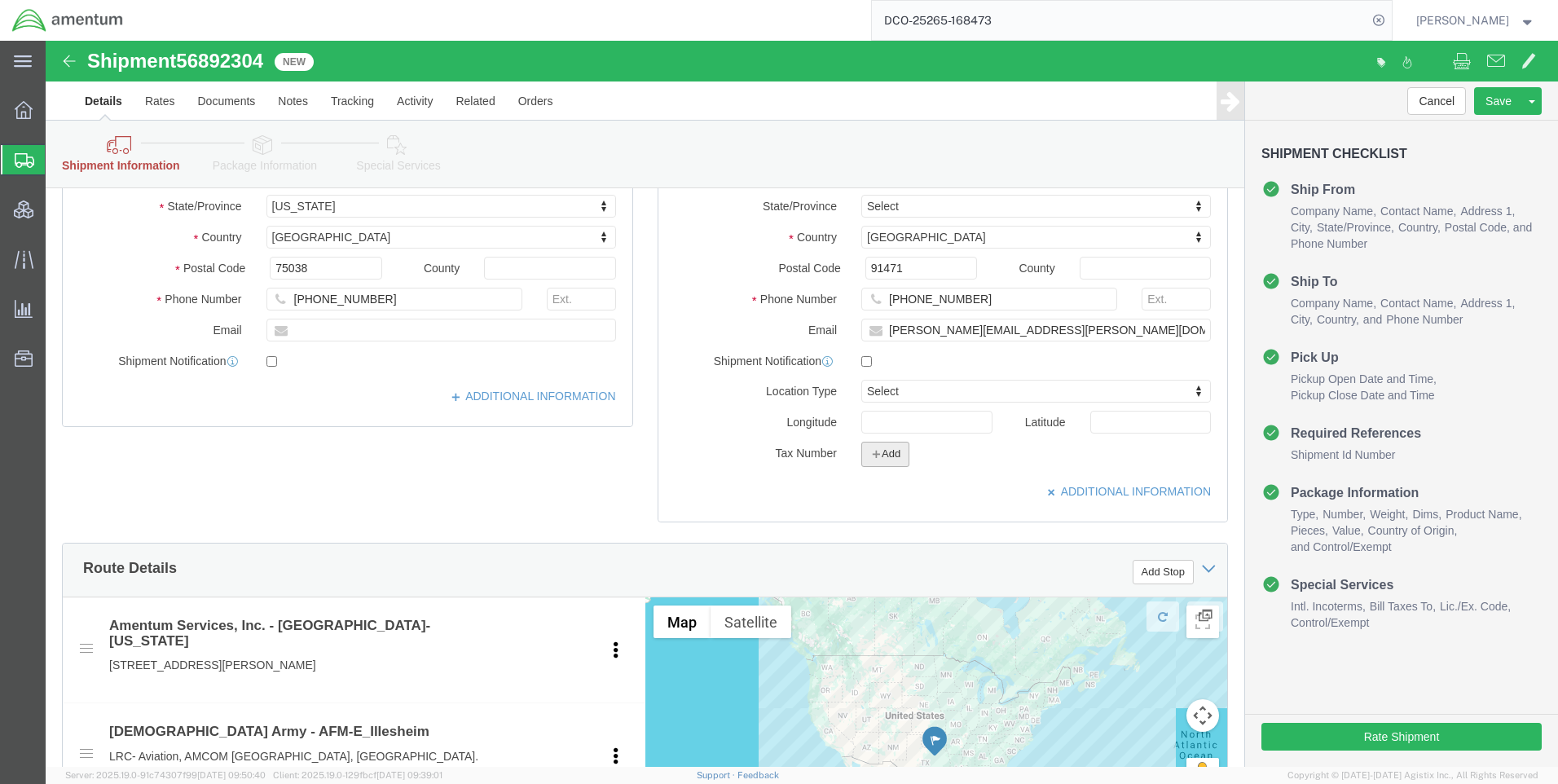
click icon "button"
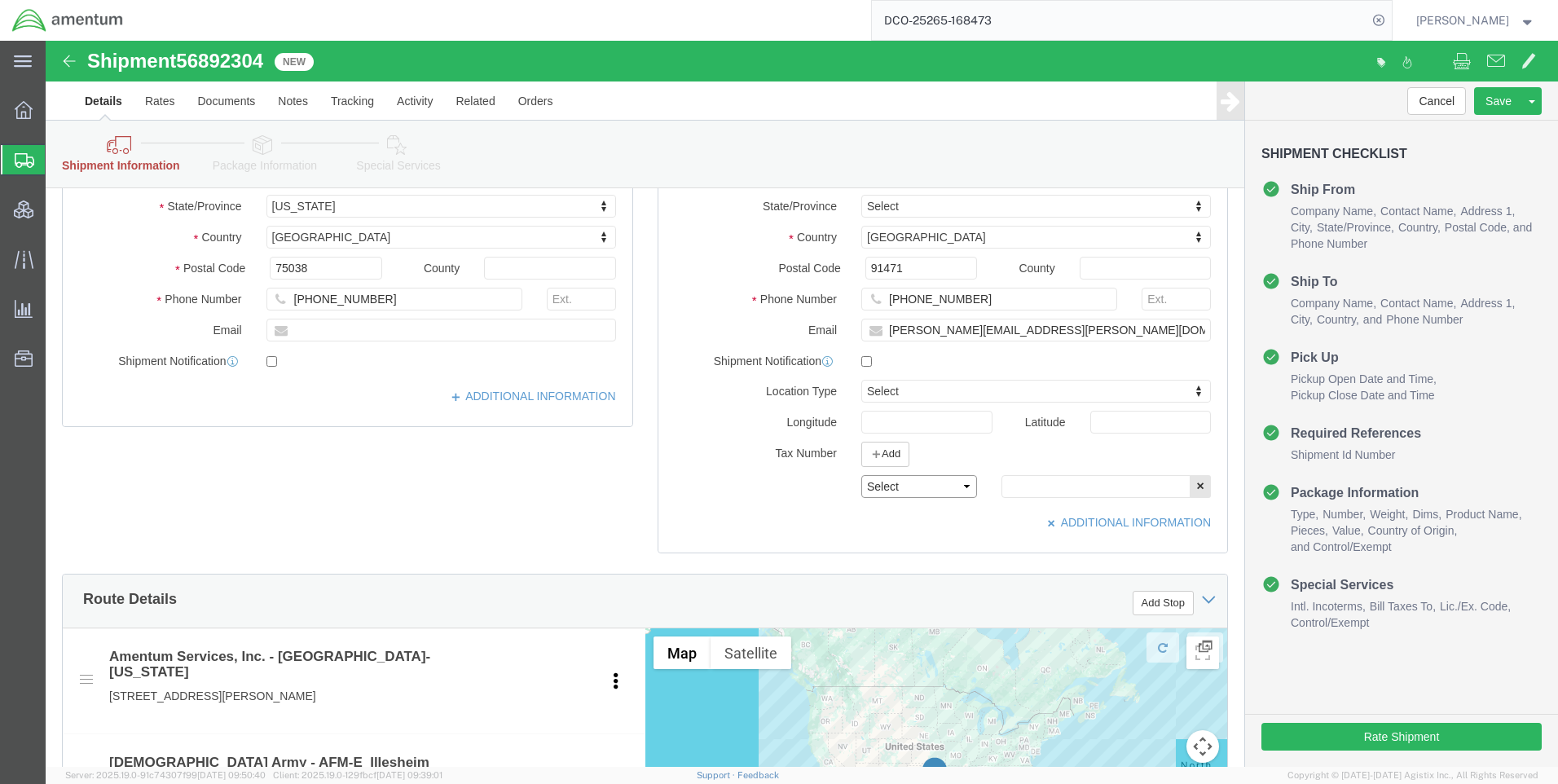
click select "Select EIN EORI TIN VAT Other"
select select "EORI"
click select "Select EIN EORI TIN VAT Other"
paste input "[US_VEHICLE_IDENTIFICATION_NUMBER]"
type input "[US_VEHICLE_IDENTIFICATION_NUMBER]"
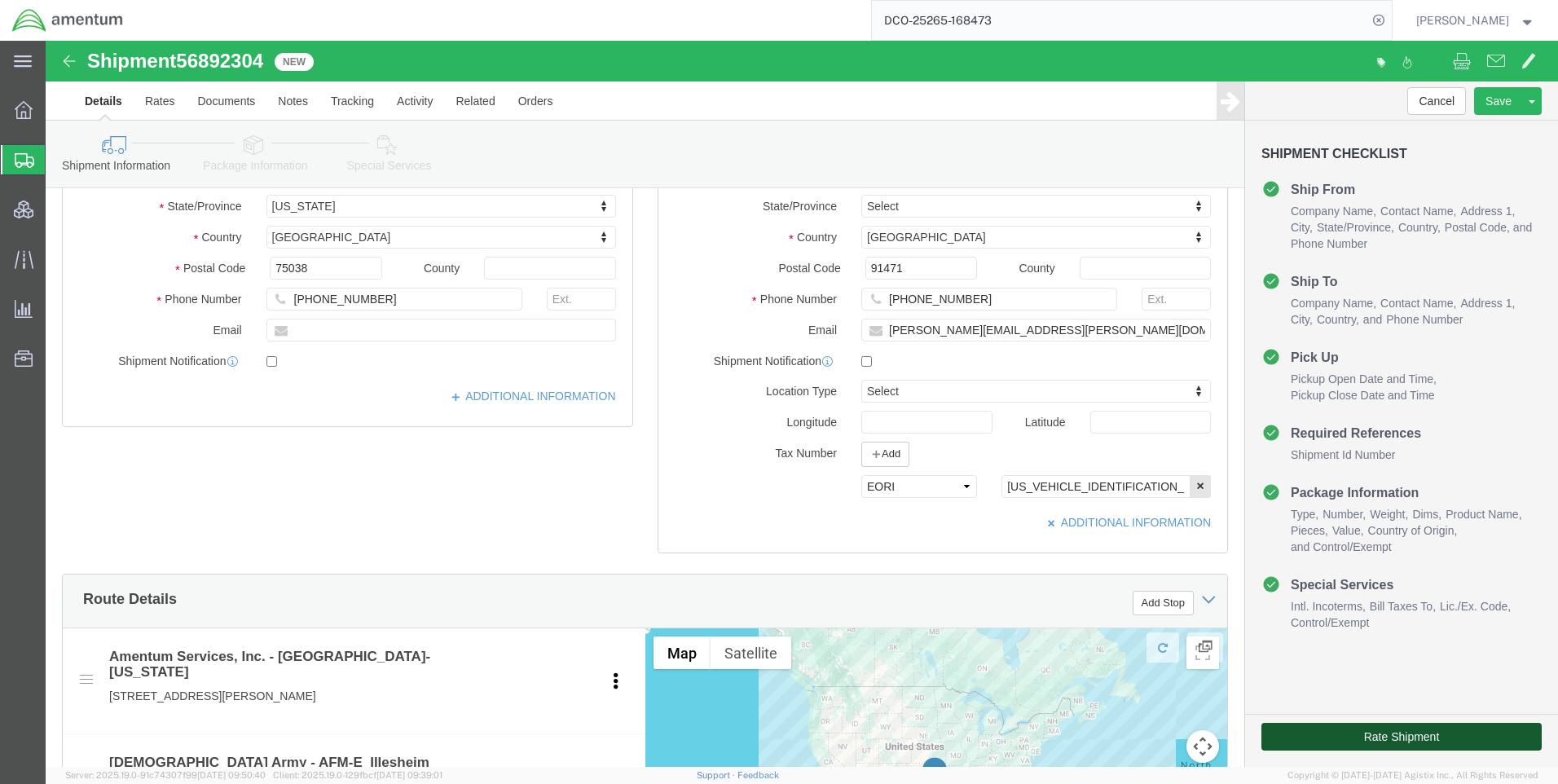
click button "Rate Shipment"
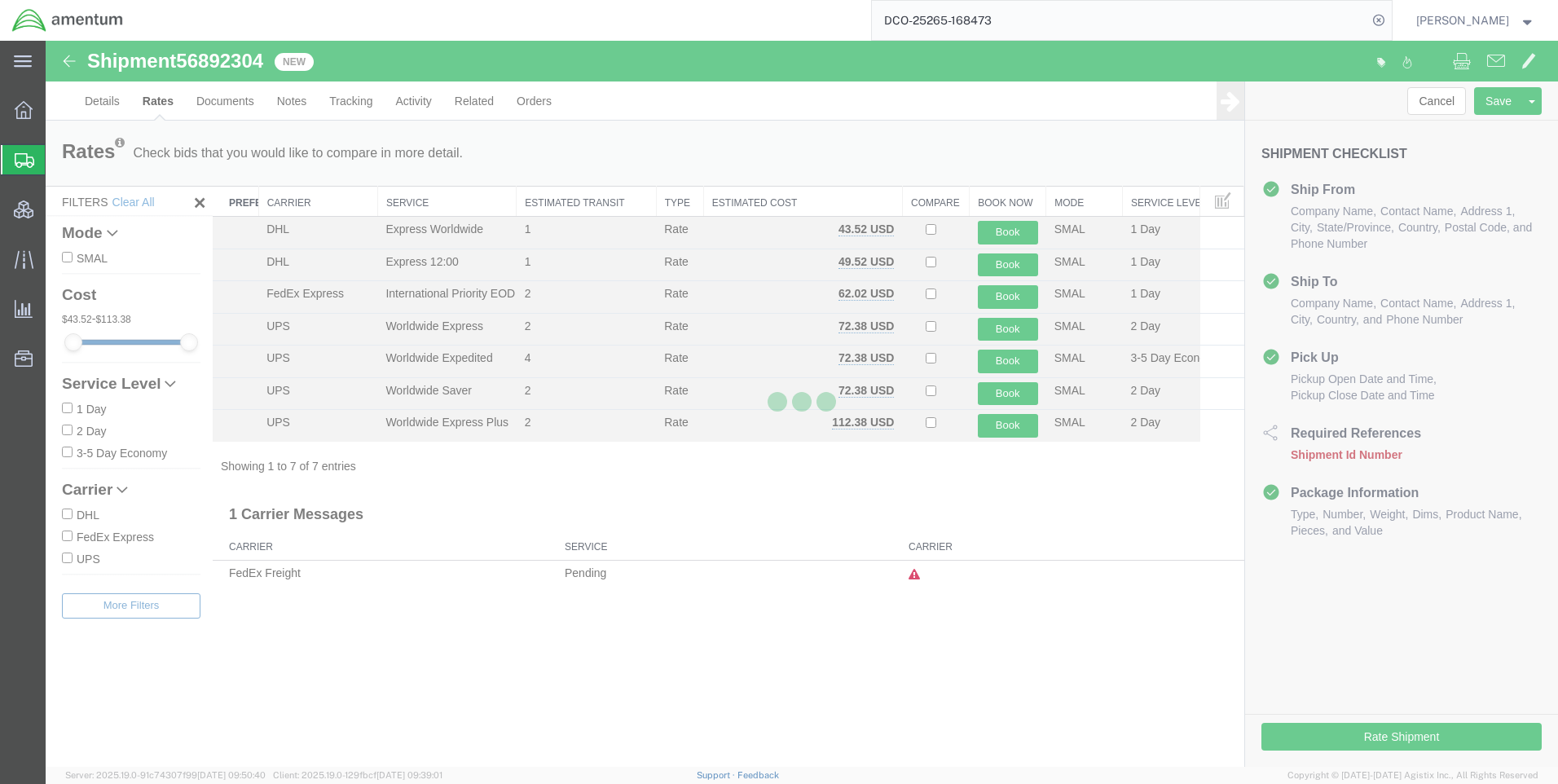
scroll to position [0, 0]
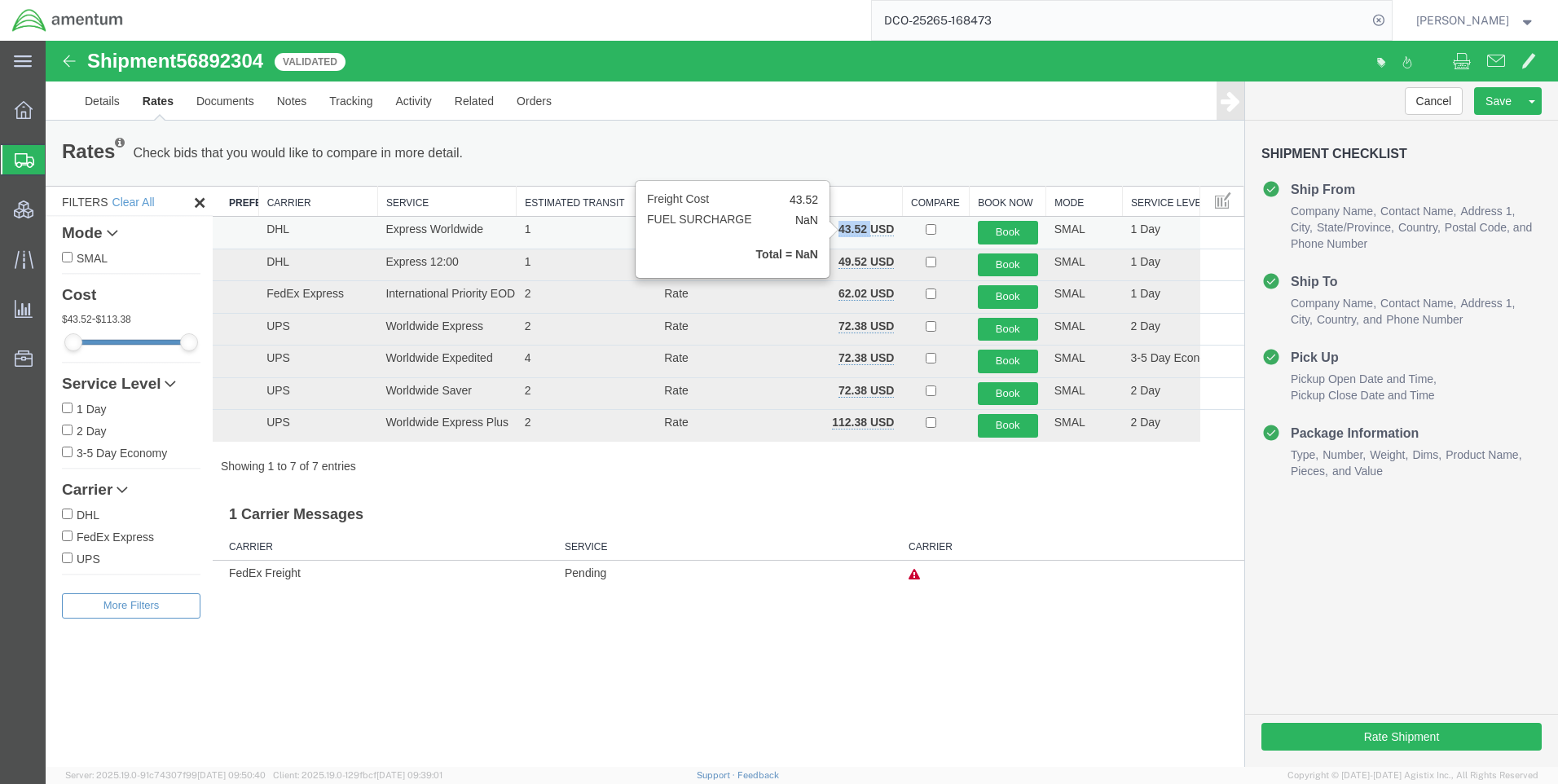
drag, startPoint x: 868, startPoint y: 227, endPoint x: 851, endPoint y: 219, distance: 18.8
click at [841, 232] on b "43.52 USD" at bounding box center [866, 228] width 55 height 13
copy b "43.52"
